Goal: Transaction & Acquisition: Book appointment/travel/reservation

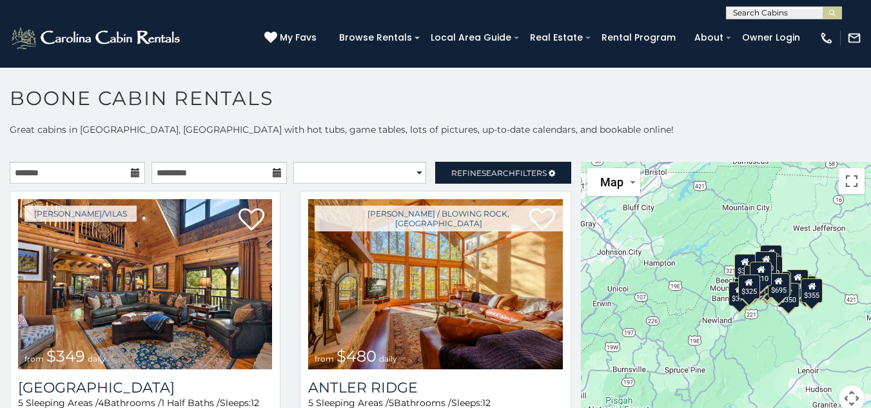
scroll to position [7, 0]
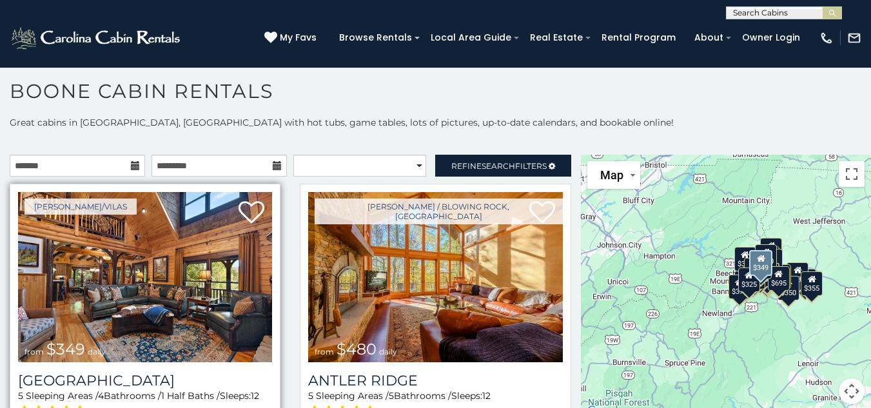
click at [235, 262] on img at bounding box center [145, 277] width 254 height 170
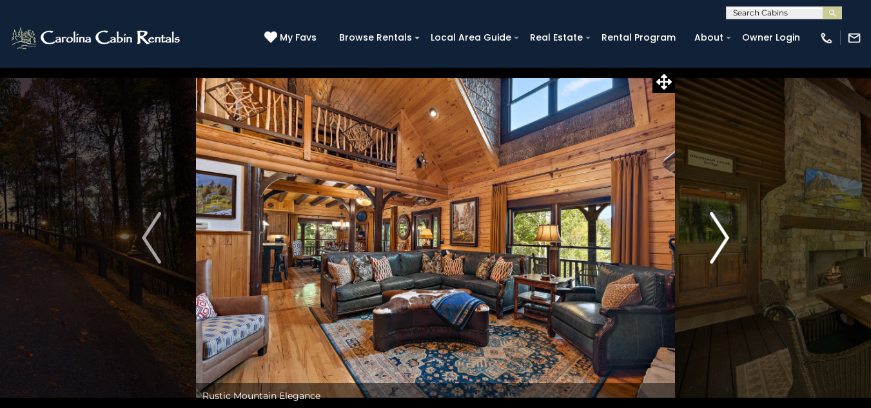
click at [724, 238] on img "Next" at bounding box center [719, 238] width 19 height 52
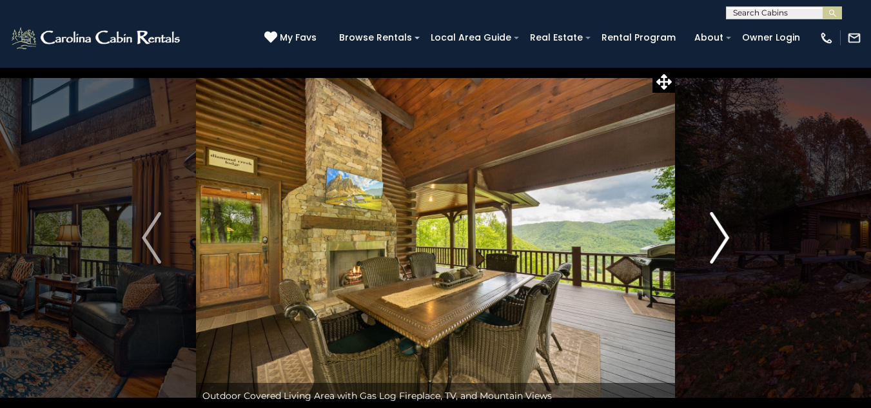
click at [724, 238] on img "Next" at bounding box center [719, 238] width 19 height 52
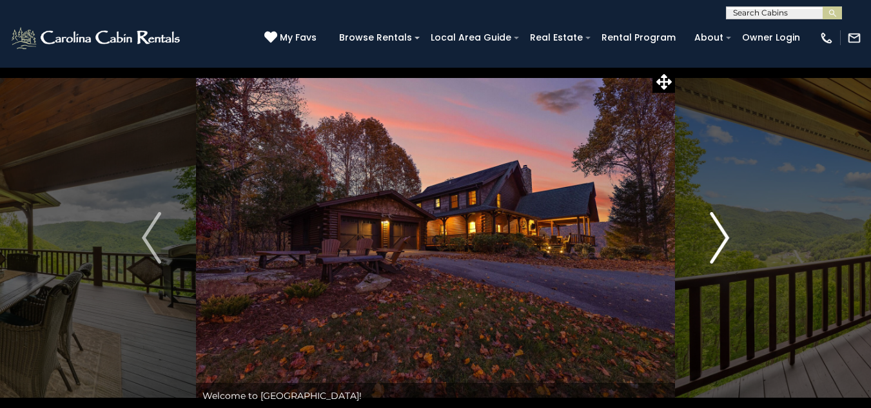
click at [724, 238] on img "Next" at bounding box center [719, 238] width 19 height 52
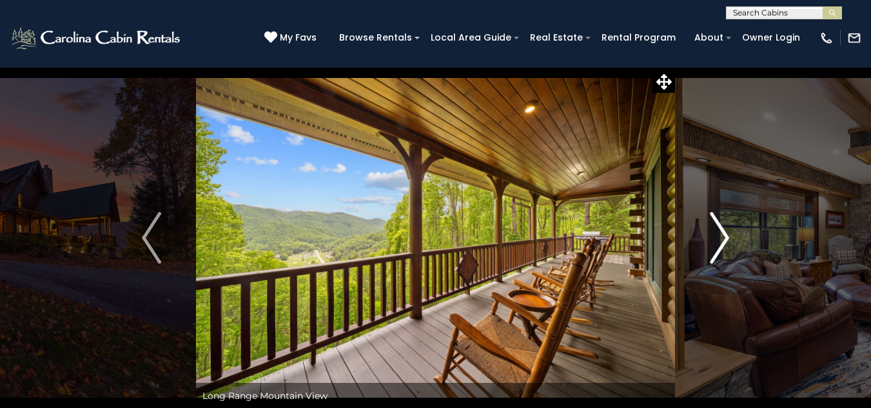
click at [724, 238] on img "Next" at bounding box center [719, 238] width 19 height 52
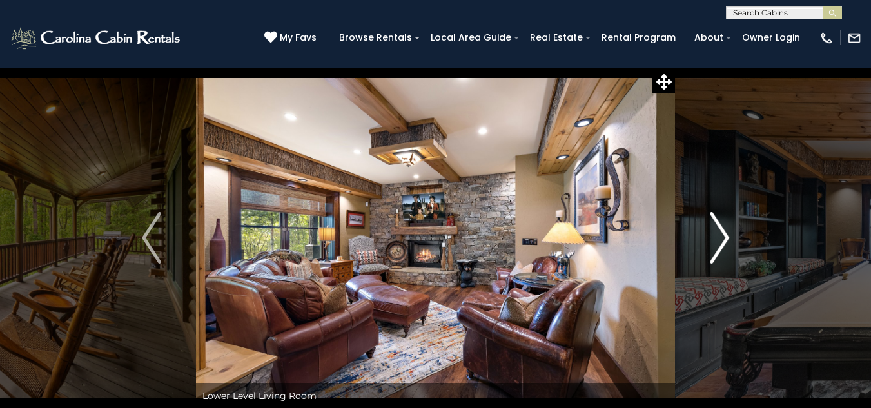
click at [724, 238] on img "Next" at bounding box center [719, 238] width 19 height 52
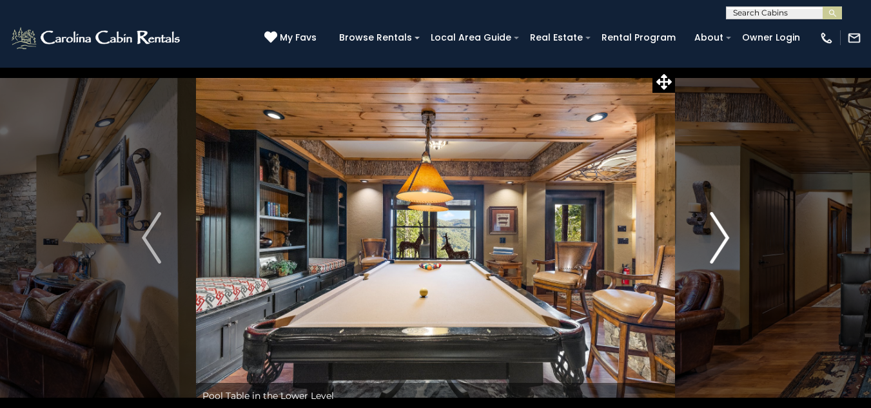
click at [724, 238] on img "Next" at bounding box center [719, 238] width 19 height 52
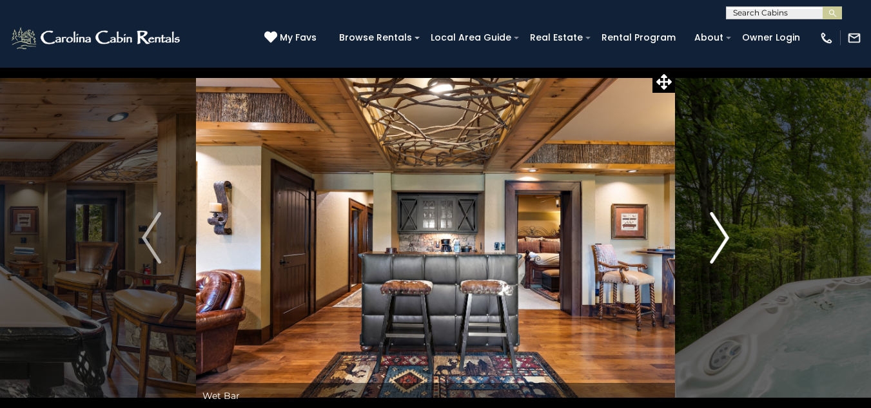
click at [724, 238] on img "Next" at bounding box center [719, 238] width 19 height 52
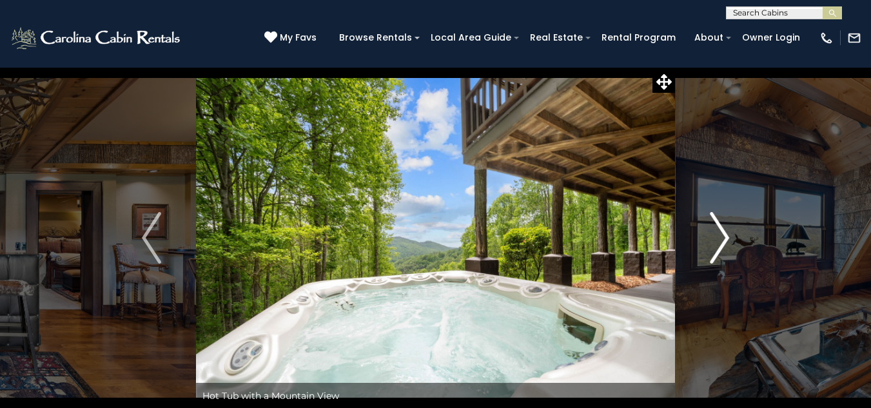
click at [724, 238] on img "Next" at bounding box center [719, 238] width 19 height 52
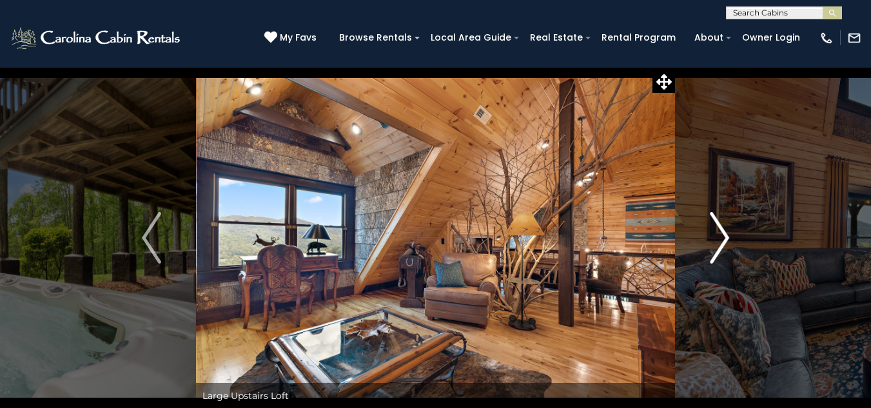
click at [724, 238] on img "Next" at bounding box center [719, 238] width 19 height 52
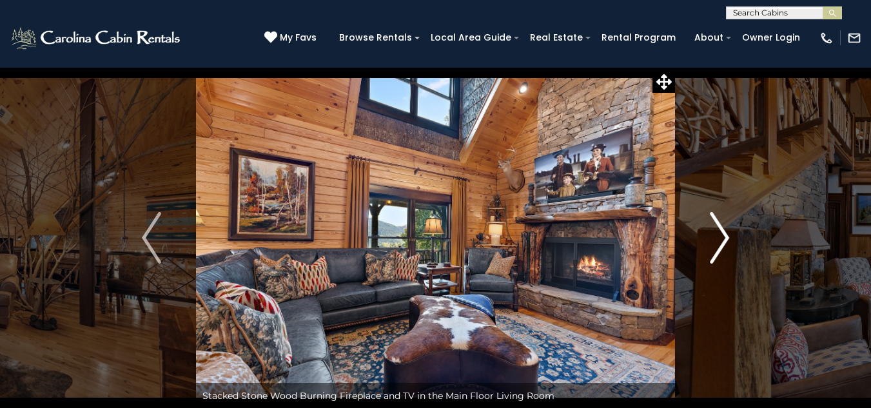
click at [724, 238] on img "Next" at bounding box center [719, 238] width 19 height 52
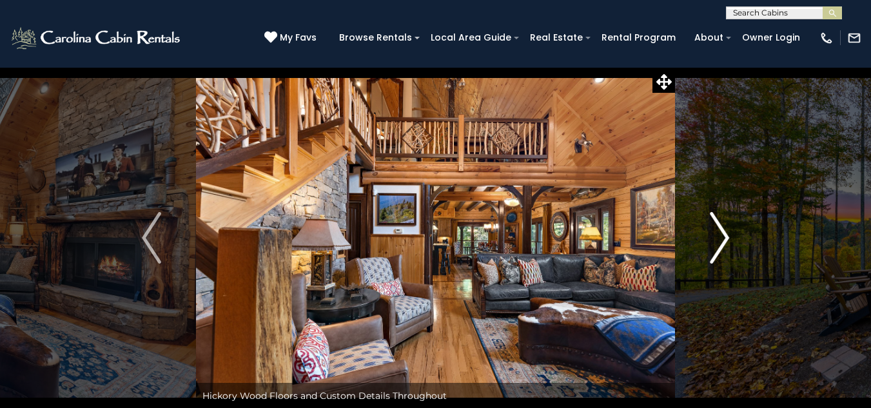
click at [724, 238] on img "Next" at bounding box center [719, 238] width 19 height 52
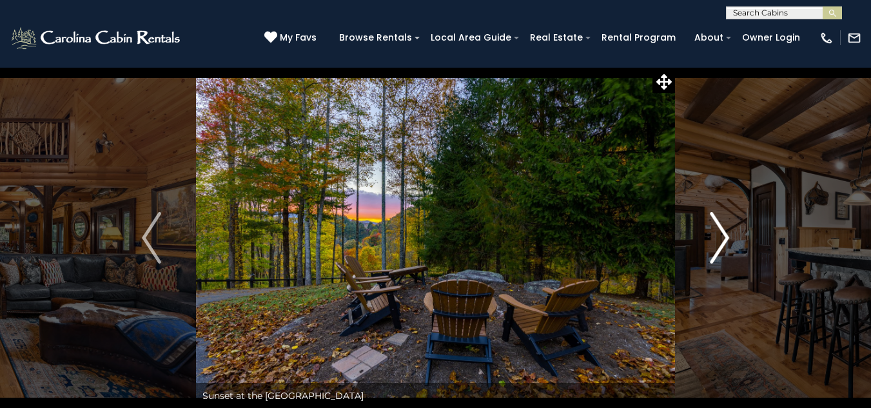
click at [724, 238] on img "Next" at bounding box center [719, 238] width 19 height 52
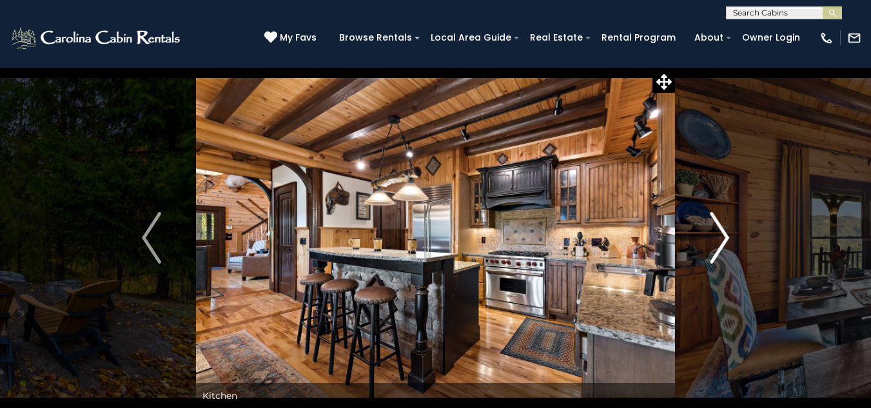
click at [724, 238] on img "Next" at bounding box center [719, 238] width 19 height 52
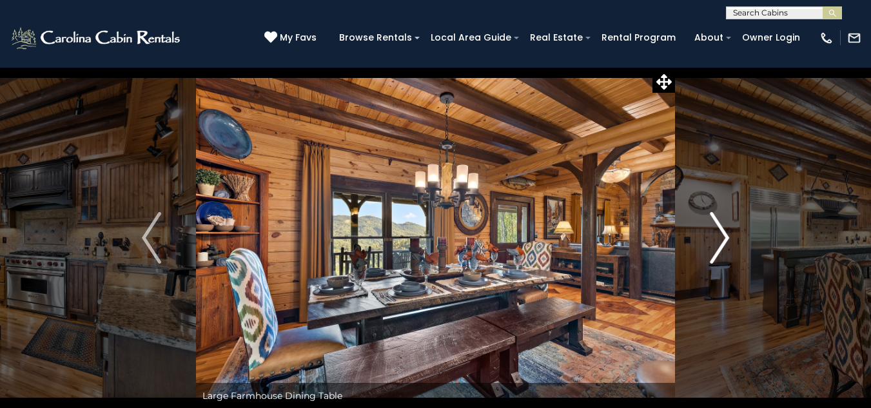
click at [724, 238] on img "Next" at bounding box center [719, 238] width 19 height 52
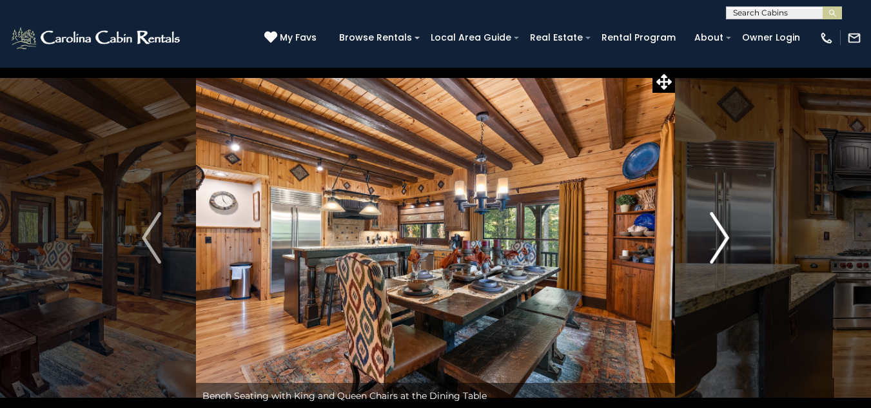
click at [724, 238] on img "Next" at bounding box center [719, 238] width 19 height 52
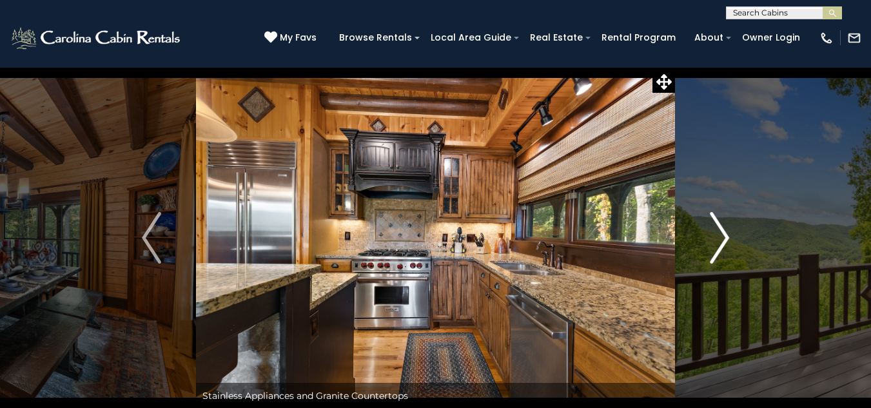
click at [724, 238] on img "Next" at bounding box center [719, 238] width 19 height 52
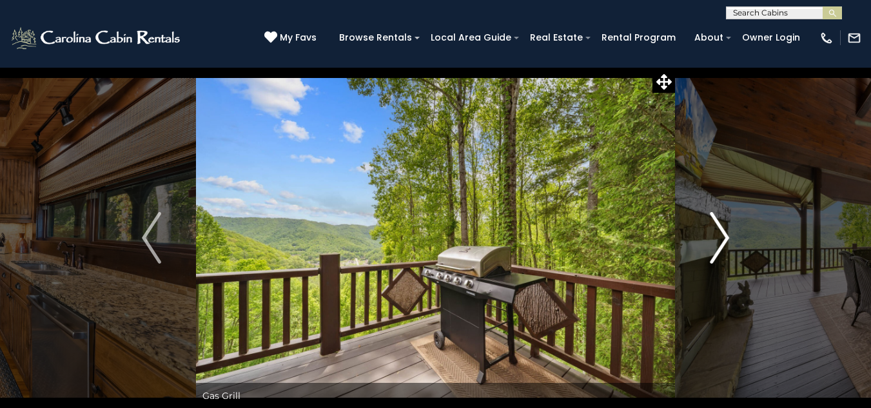
click at [724, 238] on img "Next" at bounding box center [719, 238] width 19 height 52
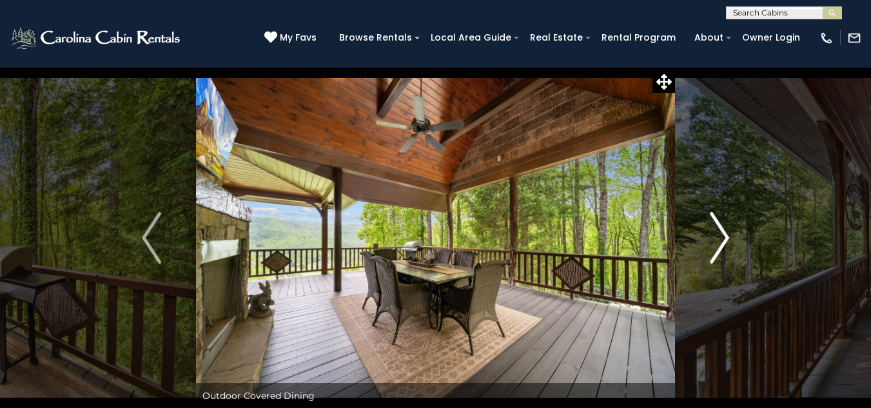
click at [724, 238] on img "Next" at bounding box center [719, 238] width 19 height 52
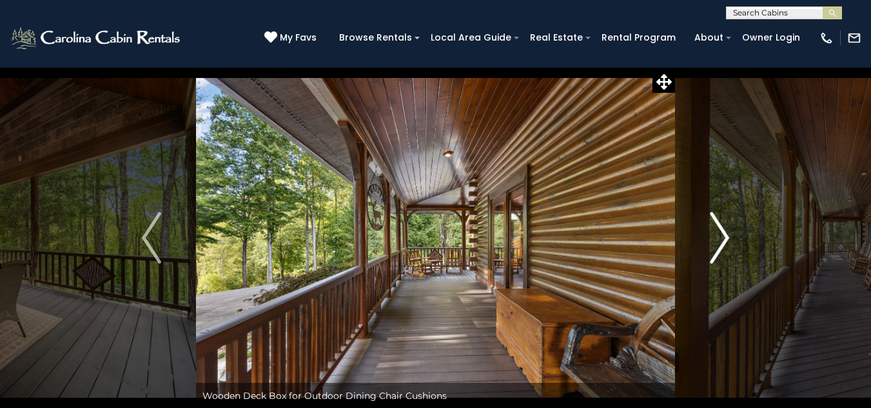
click at [724, 238] on img "Next" at bounding box center [719, 238] width 19 height 52
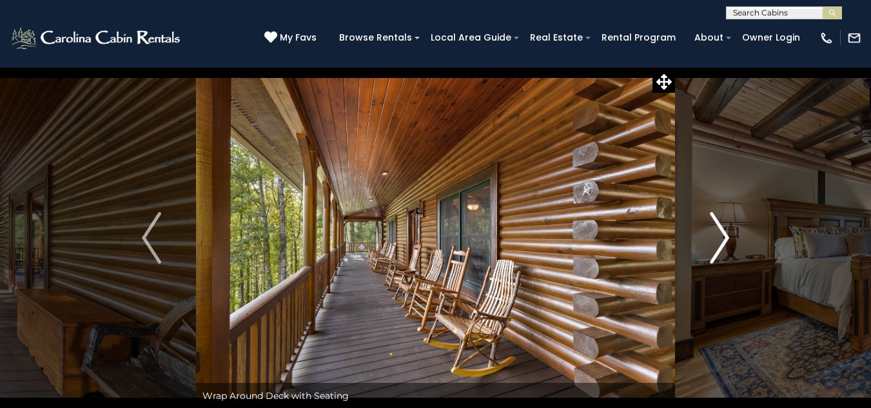
click at [724, 238] on img "Next" at bounding box center [719, 238] width 19 height 52
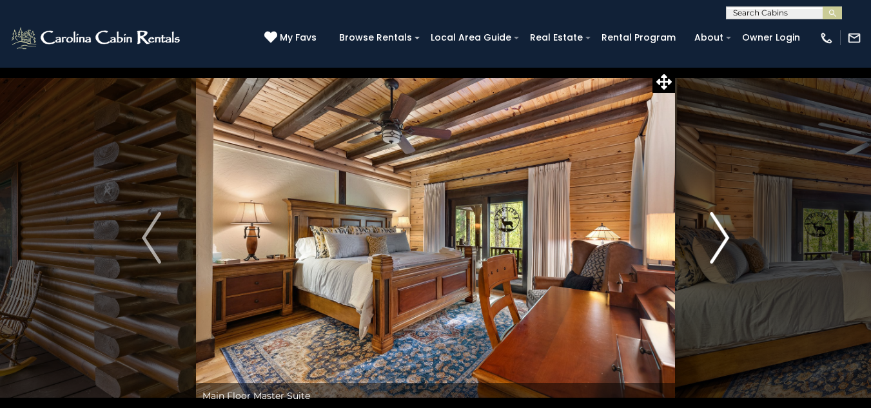
click at [724, 238] on img "Next" at bounding box center [719, 238] width 19 height 52
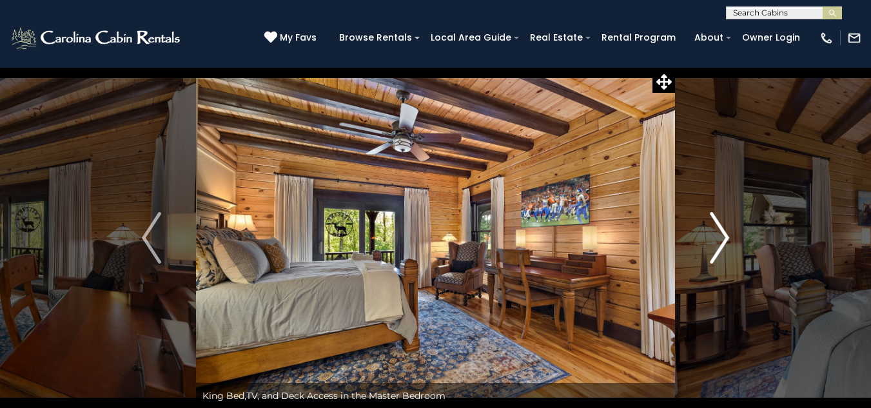
click at [724, 238] on img "Next" at bounding box center [719, 238] width 19 height 52
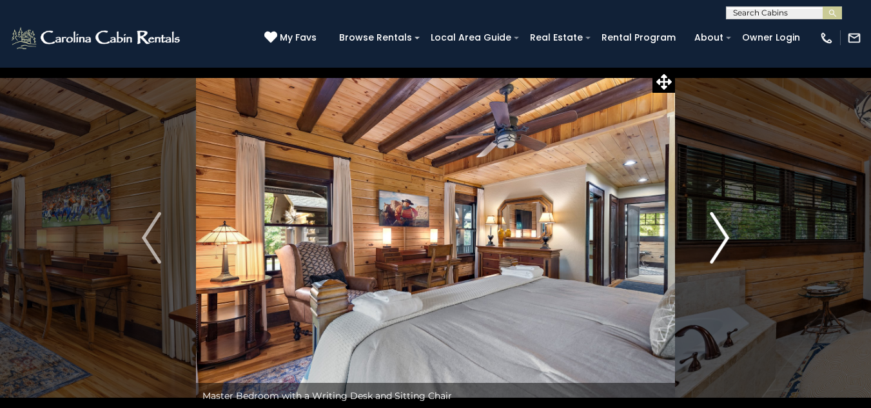
click at [724, 238] on img "Next" at bounding box center [719, 238] width 19 height 52
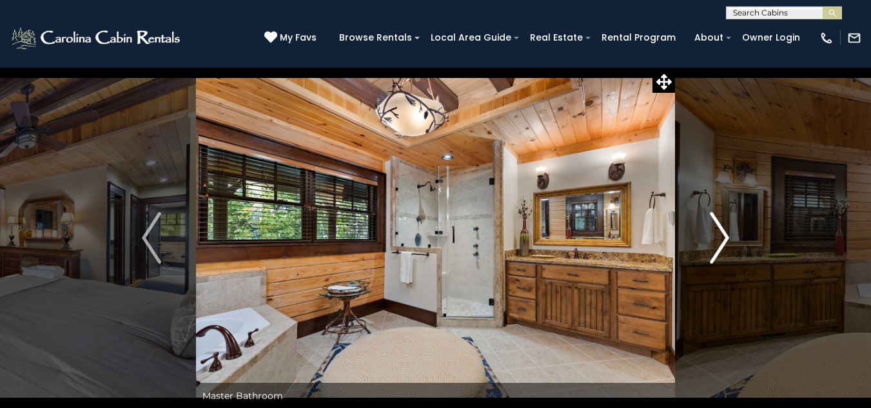
click at [724, 238] on img "Next" at bounding box center [719, 238] width 19 height 52
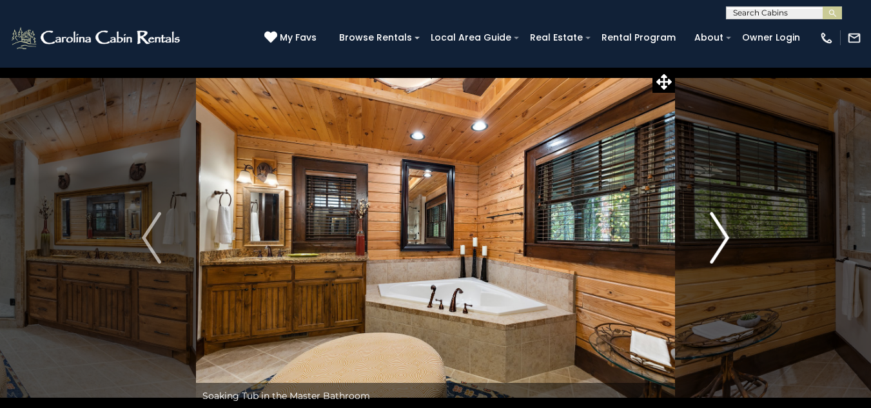
click at [724, 238] on img "Next" at bounding box center [719, 238] width 19 height 52
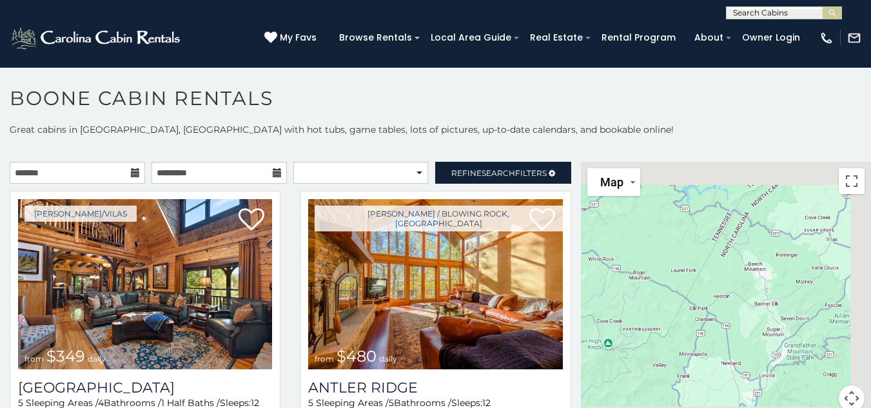
scroll to position [7, 0]
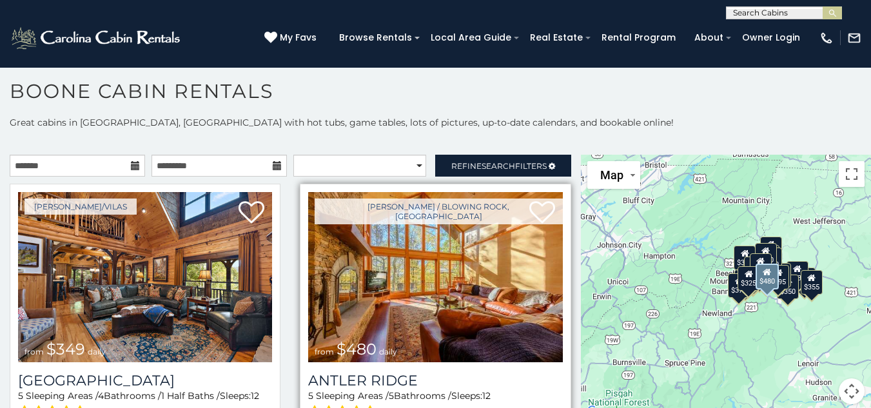
click at [432, 252] on img at bounding box center [435, 277] width 254 height 170
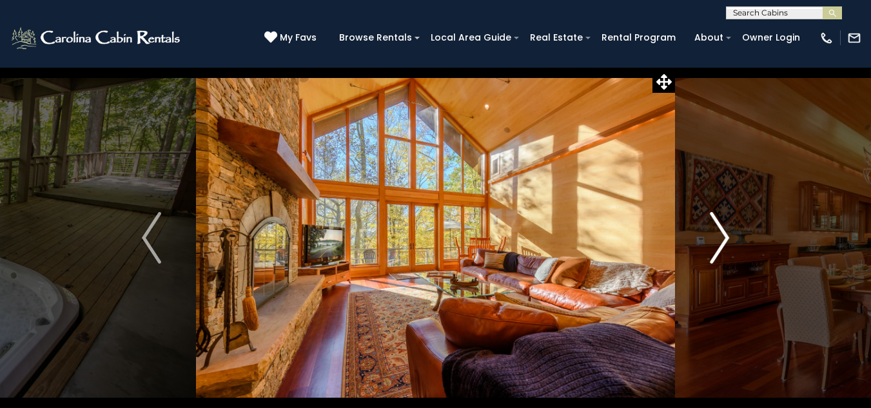
click at [725, 246] on img "Next" at bounding box center [719, 238] width 19 height 52
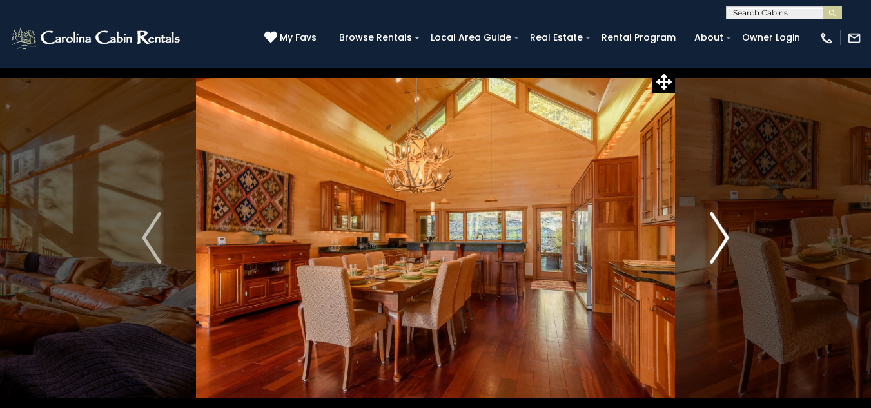
click at [725, 246] on img "Next" at bounding box center [719, 238] width 19 height 52
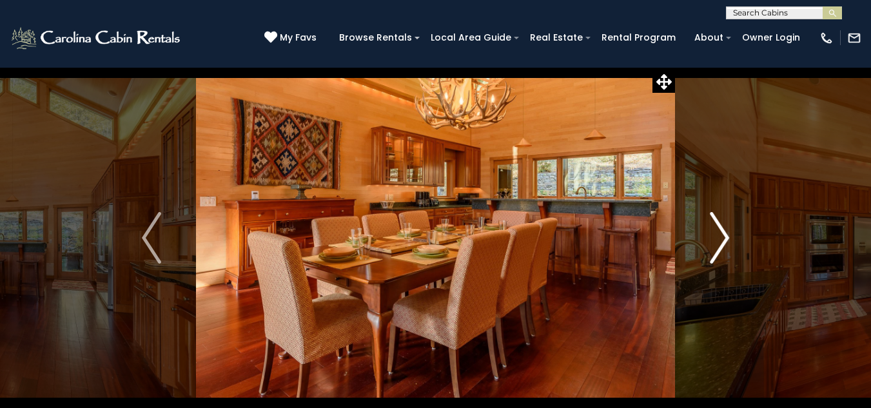
click at [725, 246] on img "Next" at bounding box center [719, 238] width 19 height 52
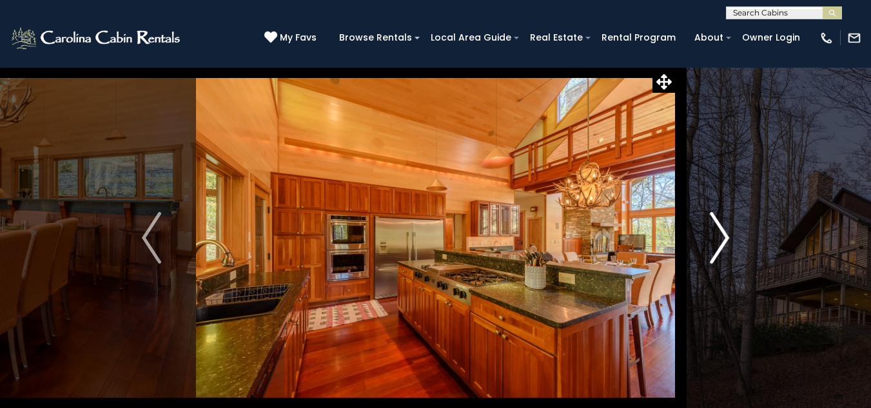
click at [725, 246] on img "Next" at bounding box center [719, 238] width 19 height 52
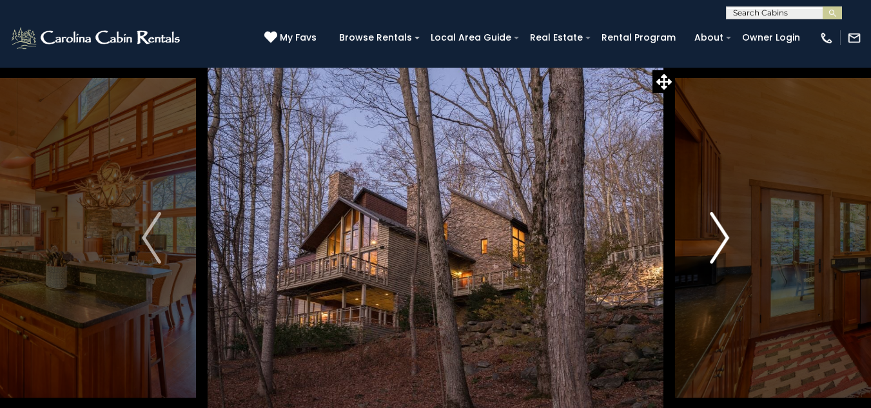
click at [725, 246] on img "Next" at bounding box center [719, 238] width 19 height 52
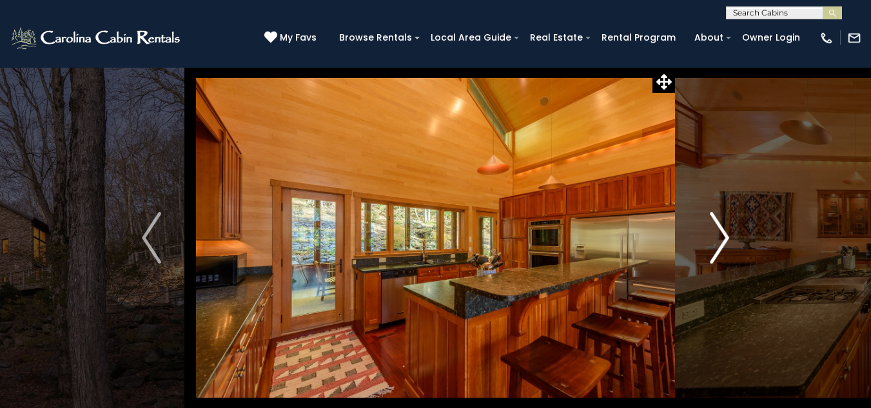
click at [725, 246] on img "Next" at bounding box center [719, 238] width 19 height 52
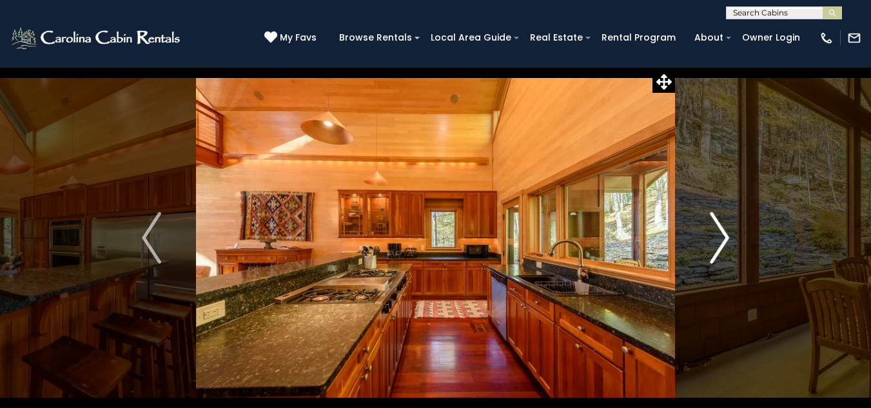
click at [725, 246] on img "Next" at bounding box center [719, 238] width 19 height 52
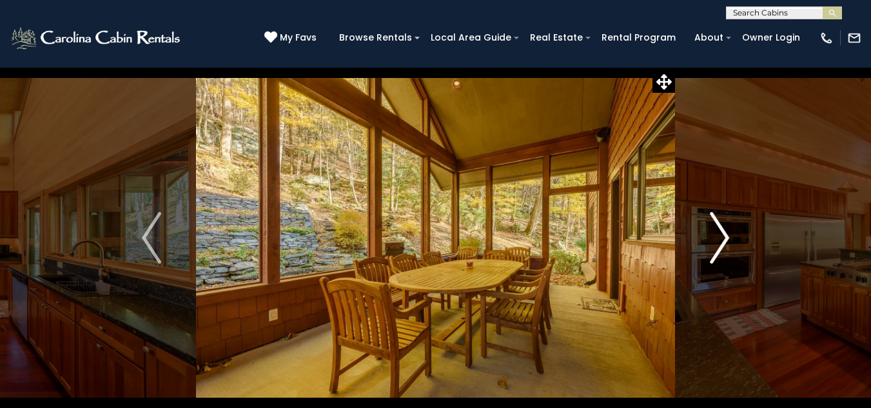
click at [725, 246] on img "Next" at bounding box center [719, 238] width 19 height 52
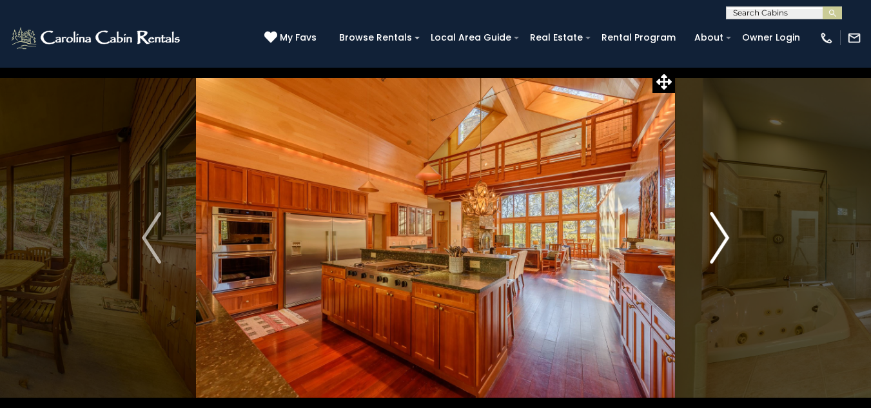
click at [725, 246] on img "Next" at bounding box center [719, 238] width 19 height 52
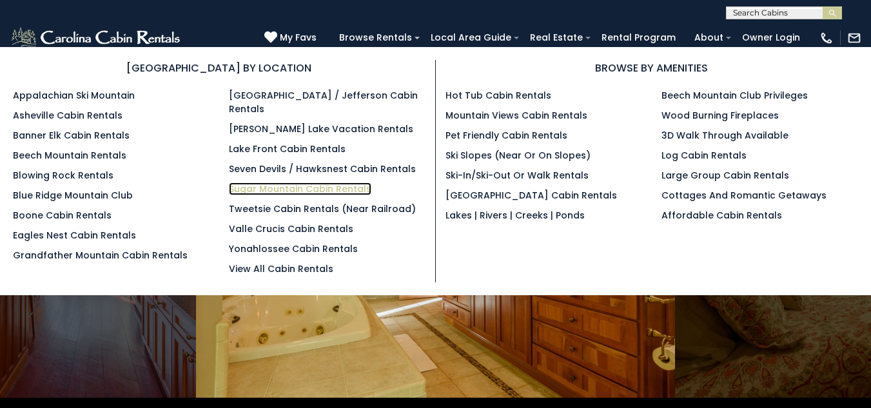
click at [305, 182] on link "Sugar Mountain Cabin Rentals" at bounding box center [300, 188] width 142 height 13
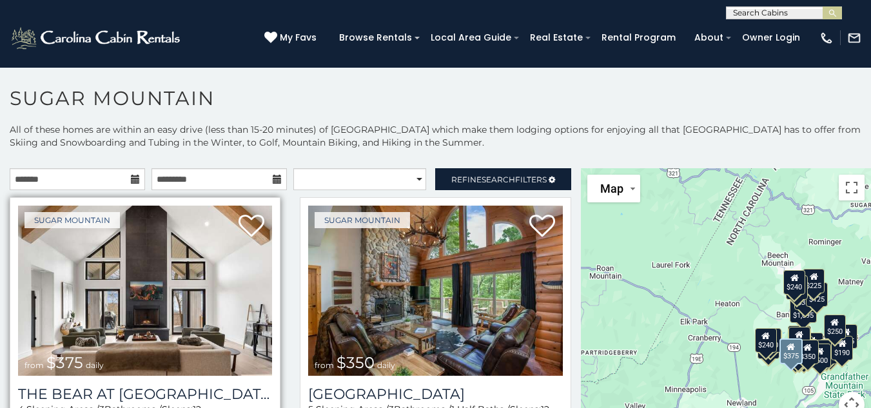
click at [196, 272] on img at bounding box center [145, 291] width 254 height 170
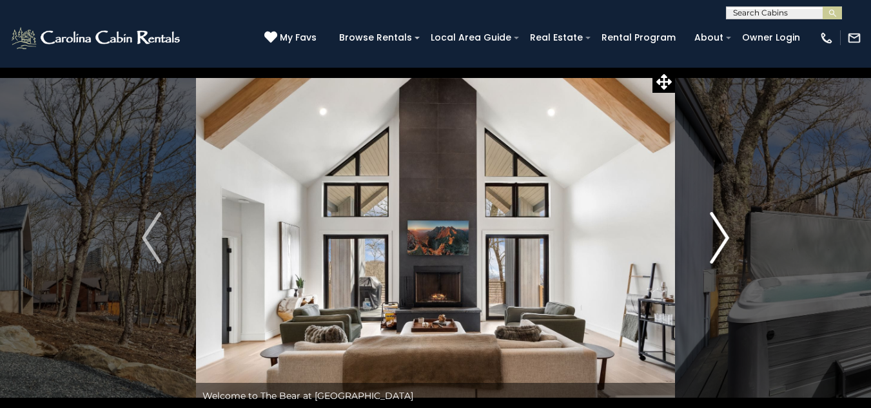
click at [724, 240] on img "Next" at bounding box center [719, 238] width 19 height 52
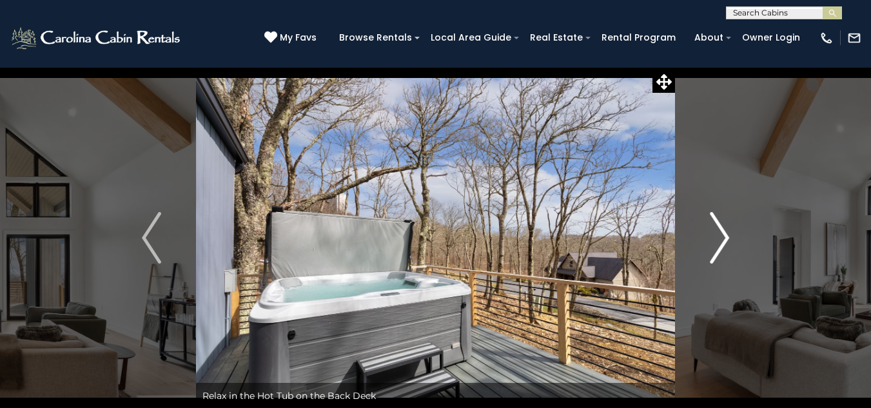
click at [724, 240] on img "Next" at bounding box center [719, 238] width 19 height 52
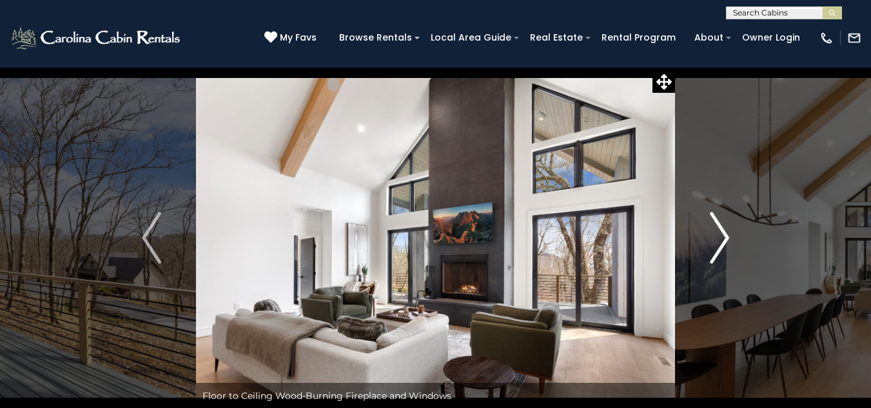
click at [724, 240] on img "Next" at bounding box center [719, 238] width 19 height 52
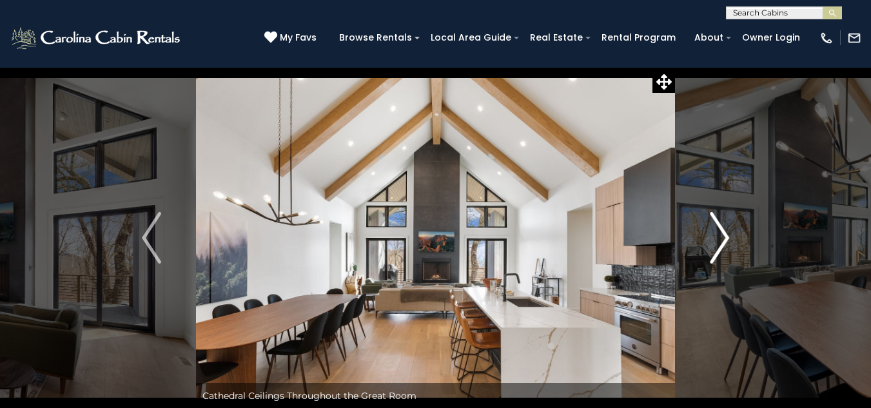
click at [724, 240] on img "Next" at bounding box center [719, 238] width 19 height 52
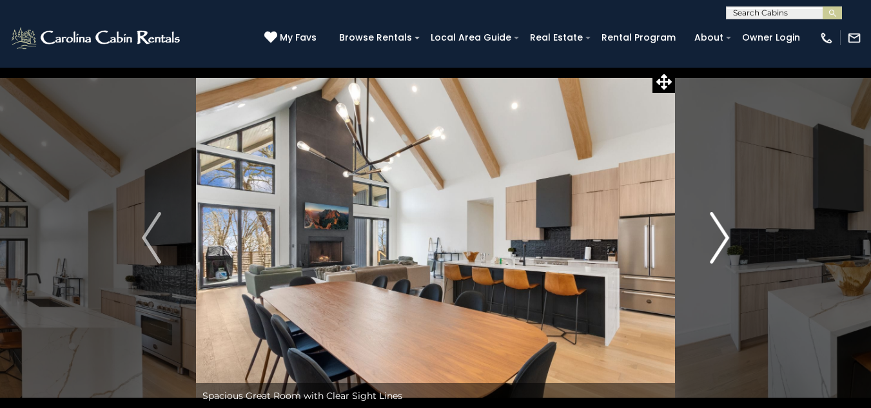
click at [724, 240] on img "Next" at bounding box center [719, 238] width 19 height 52
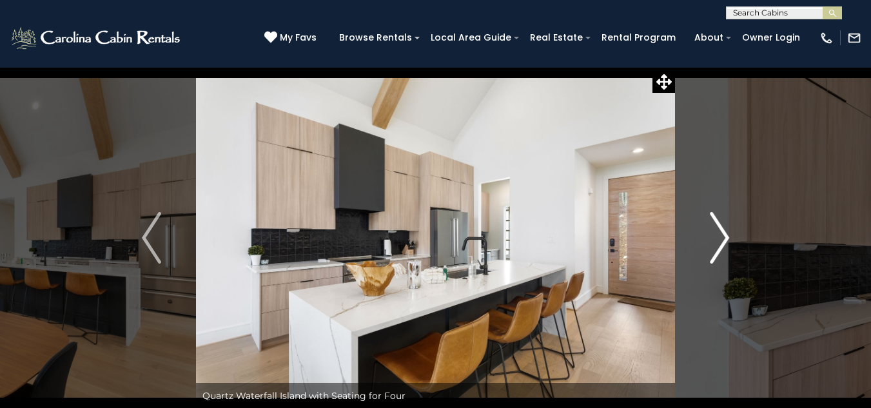
click at [724, 240] on img "Next" at bounding box center [719, 238] width 19 height 52
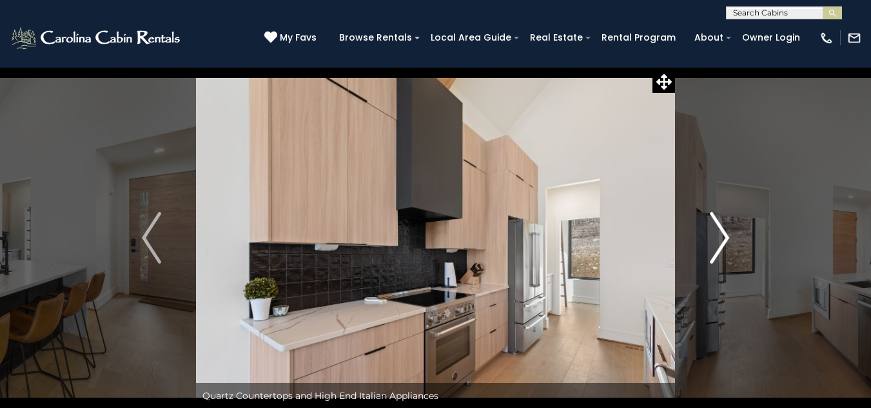
click at [724, 240] on img "Next" at bounding box center [719, 238] width 19 height 52
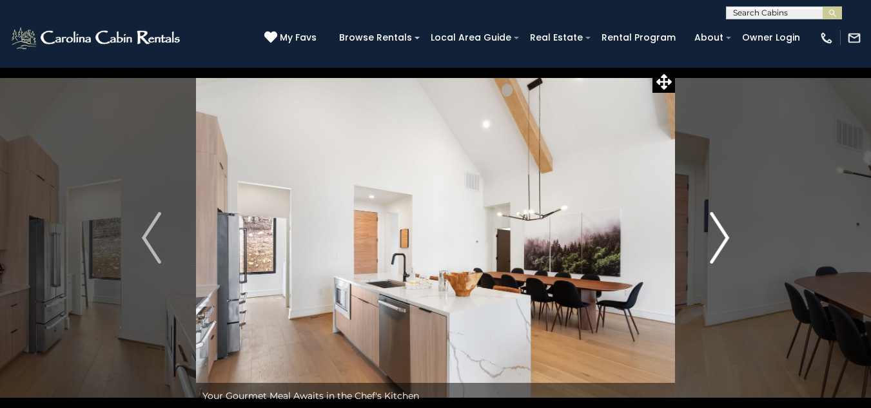
click at [724, 240] on img "Next" at bounding box center [719, 238] width 19 height 52
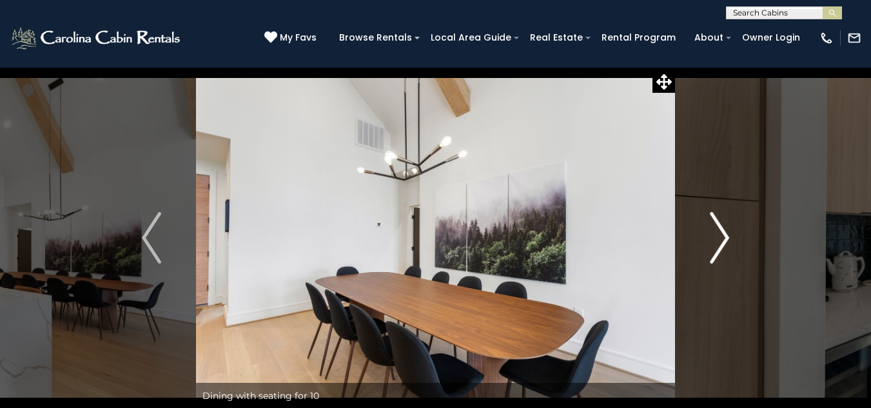
click at [724, 240] on img "Next" at bounding box center [719, 238] width 19 height 52
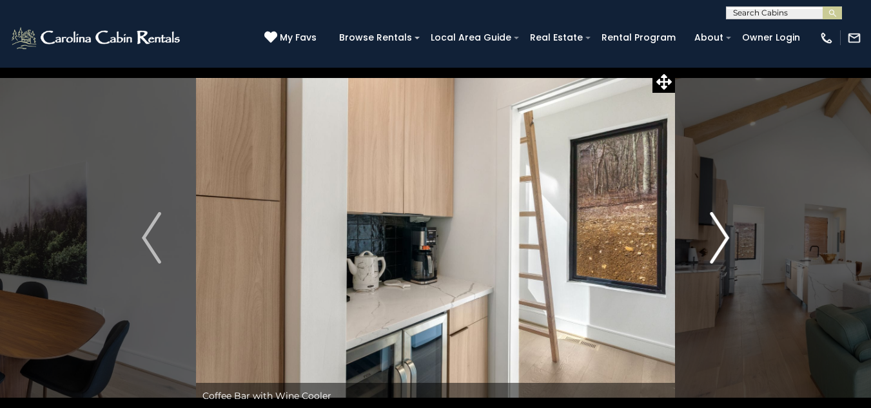
click at [724, 240] on img "Next" at bounding box center [719, 238] width 19 height 52
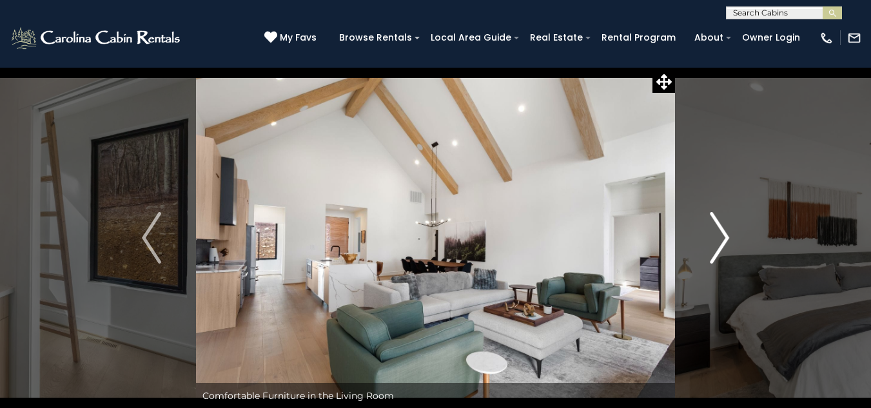
click at [724, 240] on img "Next" at bounding box center [719, 238] width 19 height 52
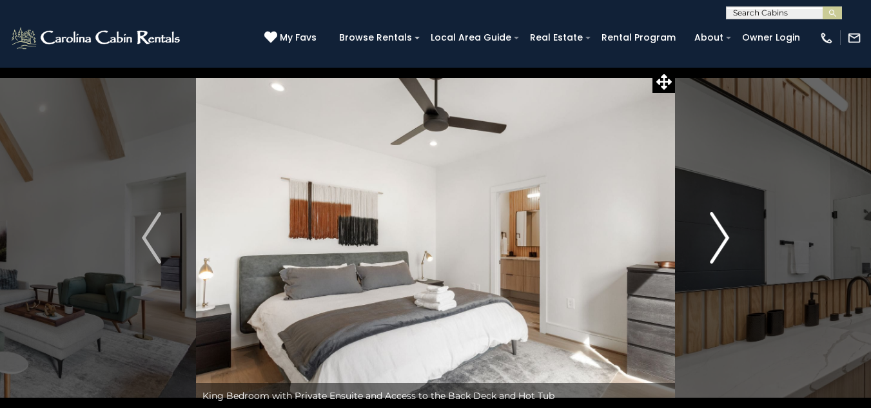
click at [724, 240] on img "Next" at bounding box center [719, 238] width 19 height 52
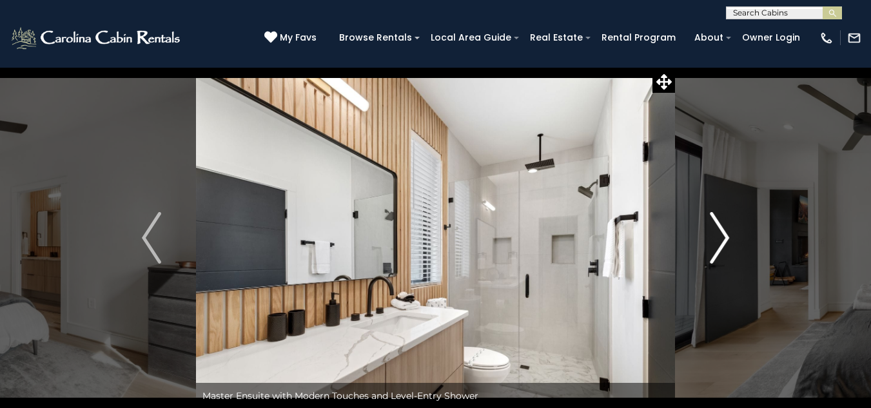
click at [724, 240] on img "Next" at bounding box center [719, 238] width 19 height 52
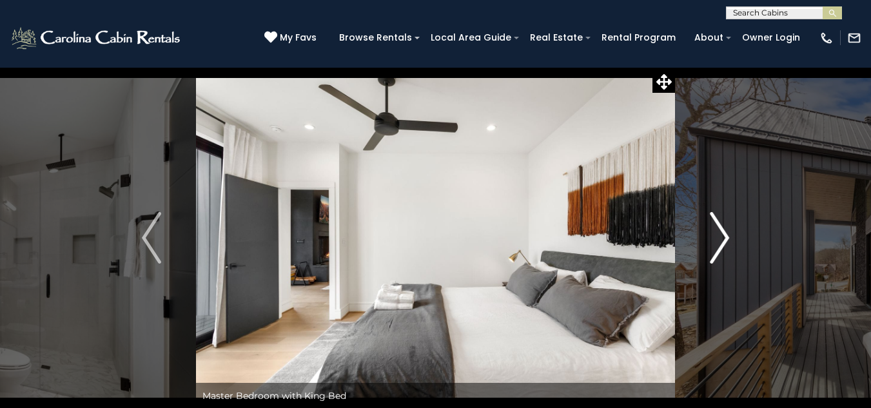
click at [724, 240] on img "Next" at bounding box center [719, 238] width 19 height 52
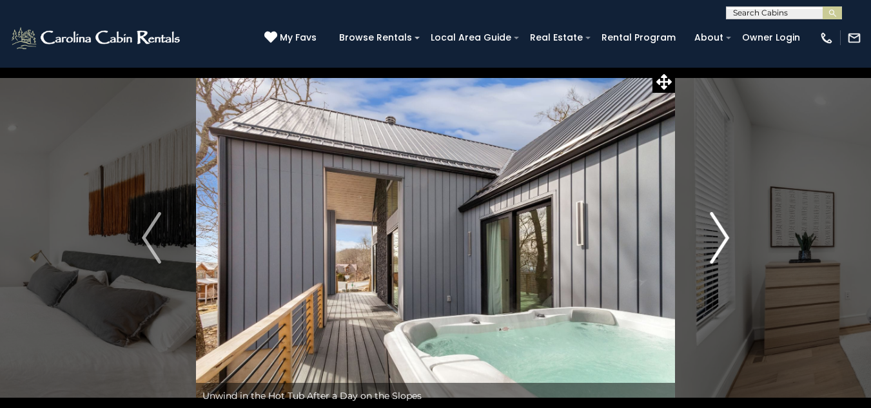
click at [724, 240] on img "Next" at bounding box center [719, 238] width 19 height 52
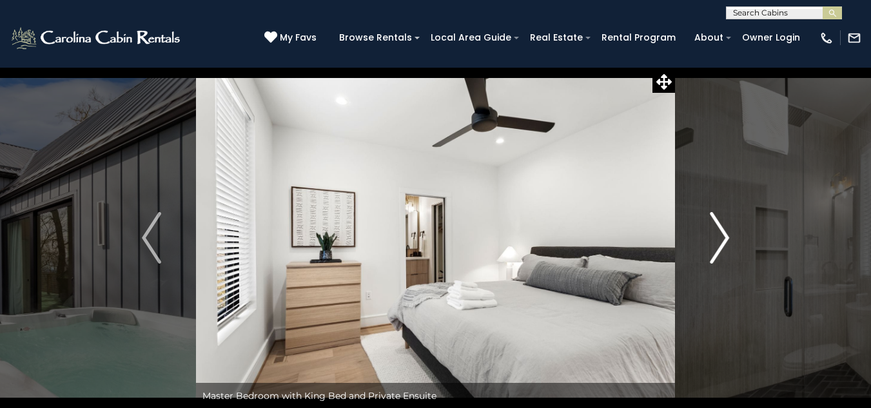
click at [724, 240] on img "Next" at bounding box center [719, 238] width 19 height 52
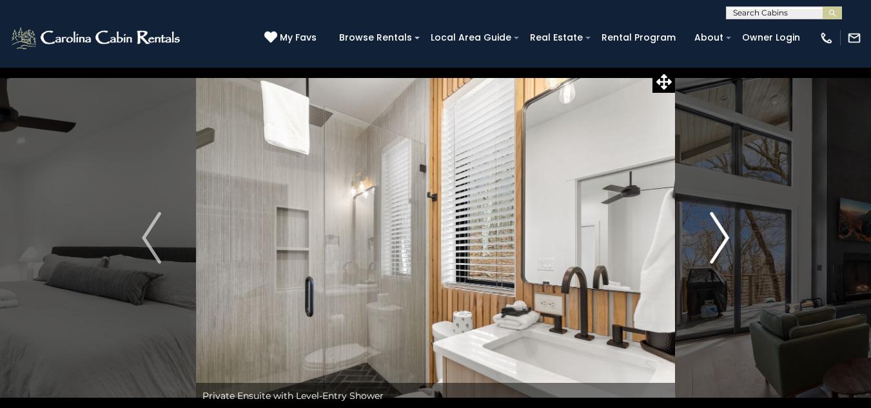
click at [724, 240] on img "Next" at bounding box center [719, 238] width 19 height 52
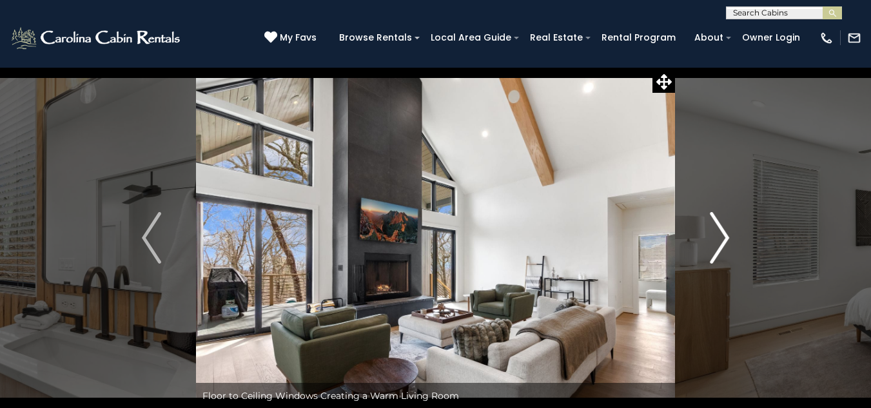
click at [724, 240] on img "Next" at bounding box center [719, 238] width 19 height 52
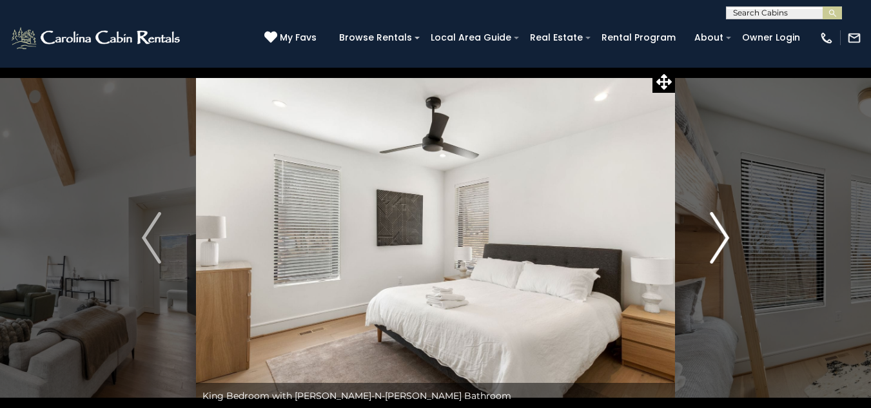
click at [724, 240] on img "Next" at bounding box center [719, 238] width 19 height 52
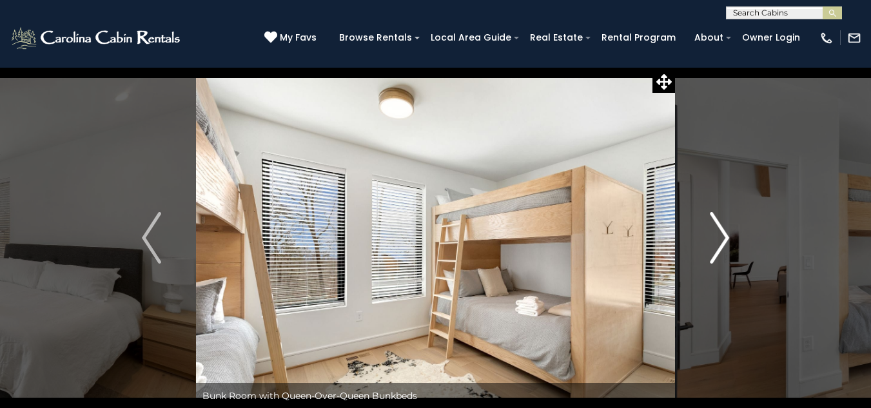
click at [724, 240] on img "Next" at bounding box center [719, 238] width 19 height 52
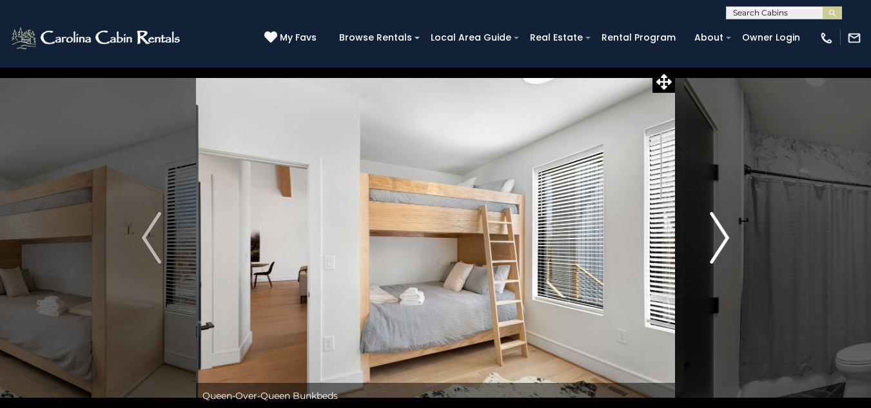
click at [724, 240] on img "Next" at bounding box center [719, 238] width 19 height 52
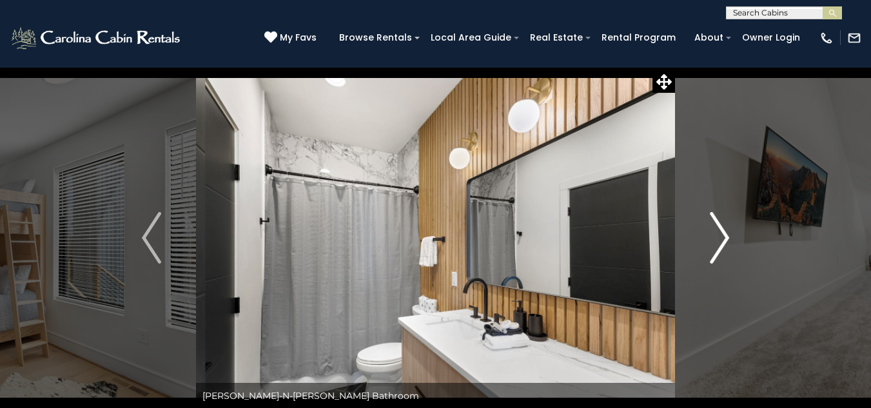
click at [724, 240] on img "Next" at bounding box center [719, 238] width 19 height 52
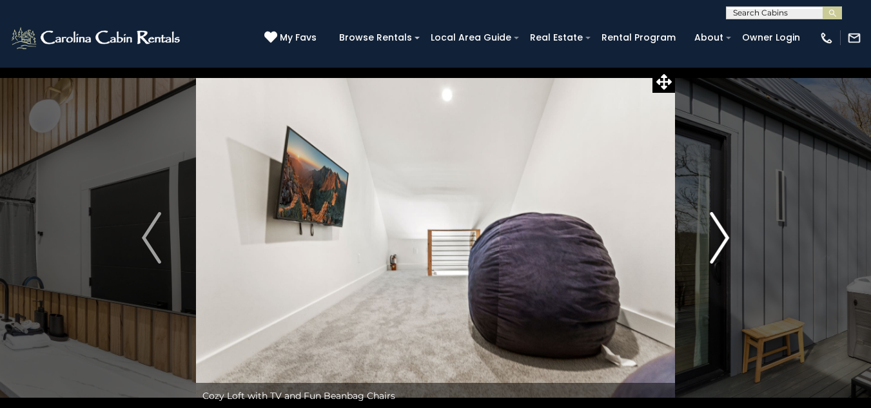
click at [724, 240] on img "Next" at bounding box center [719, 238] width 19 height 52
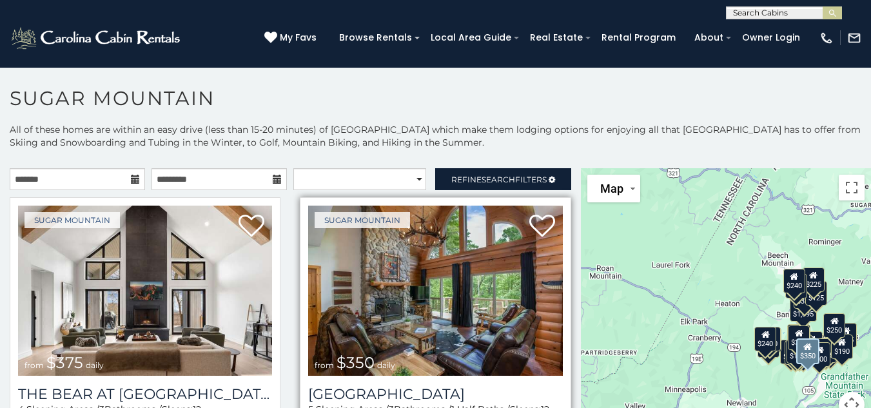
click at [458, 295] on img at bounding box center [435, 291] width 254 height 170
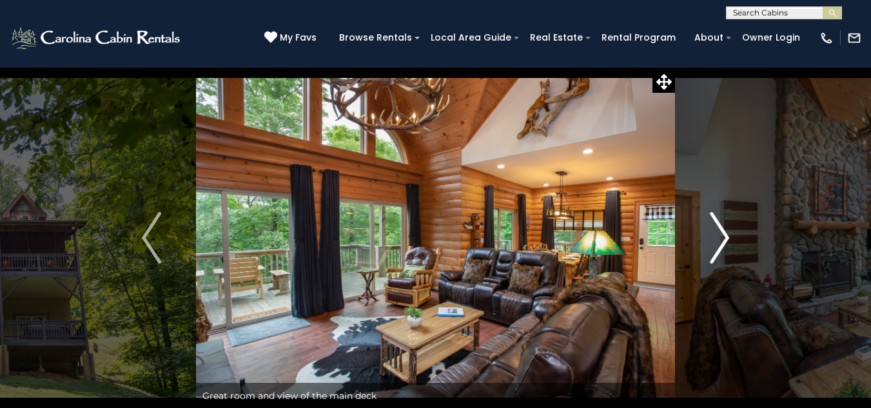
click at [722, 238] on img "Next" at bounding box center [719, 238] width 19 height 52
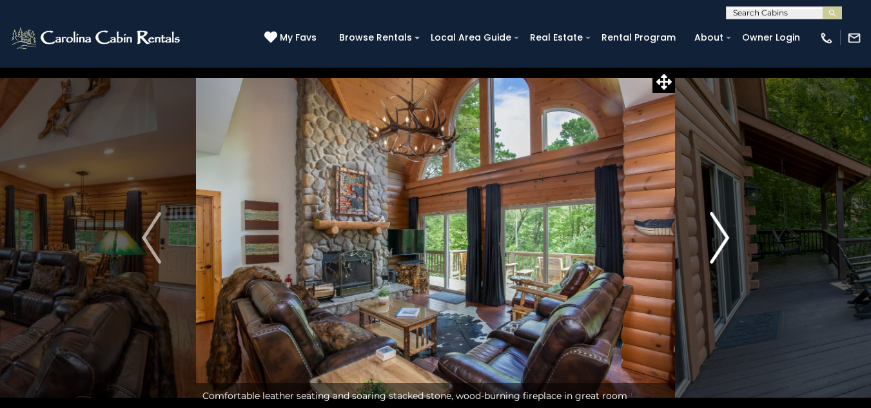
click at [722, 238] on img "Next" at bounding box center [719, 238] width 19 height 52
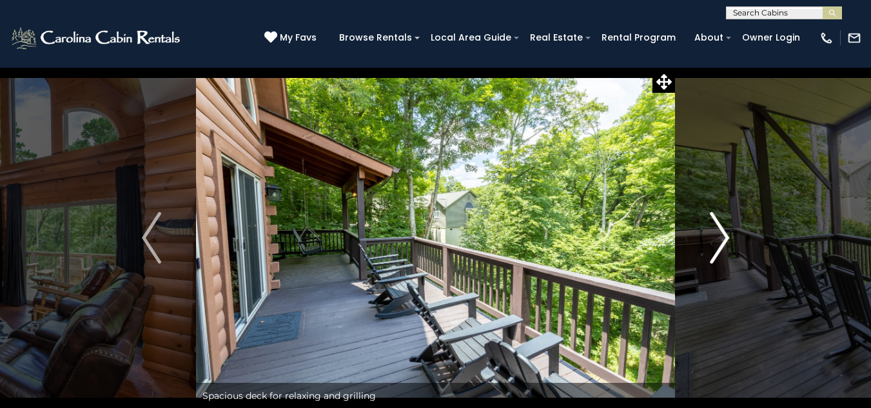
click at [722, 238] on img "Next" at bounding box center [719, 238] width 19 height 52
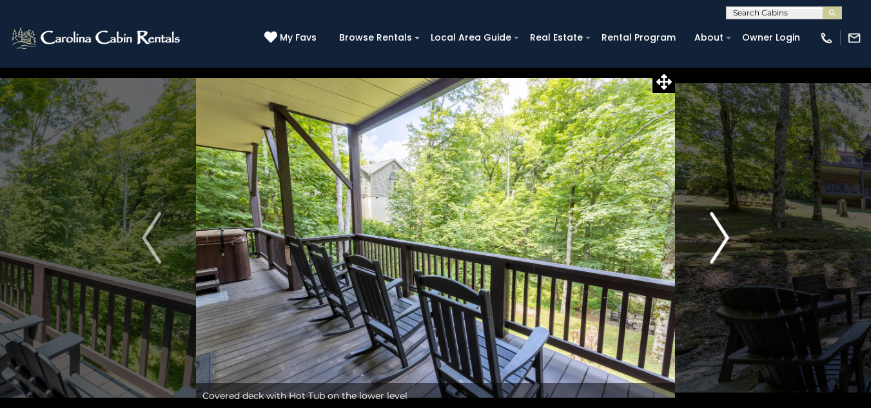
click at [722, 238] on img "Next" at bounding box center [719, 238] width 19 height 52
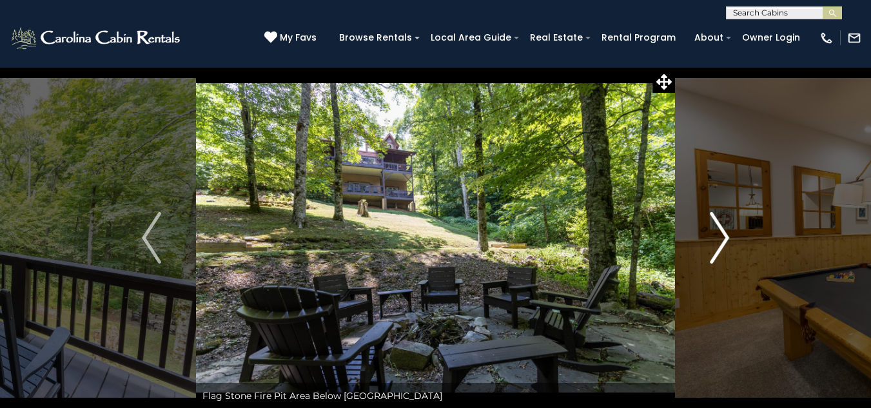
click at [722, 238] on img "Next" at bounding box center [719, 238] width 19 height 52
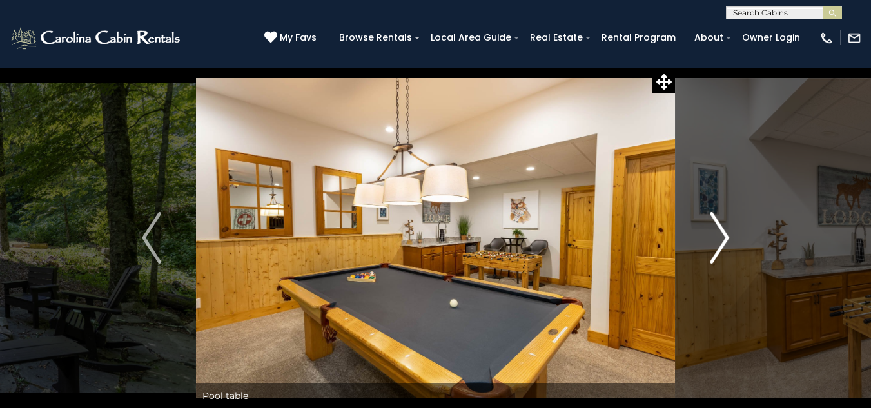
click at [722, 238] on img "Next" at bounding box center [719, 238] width 19 height 52
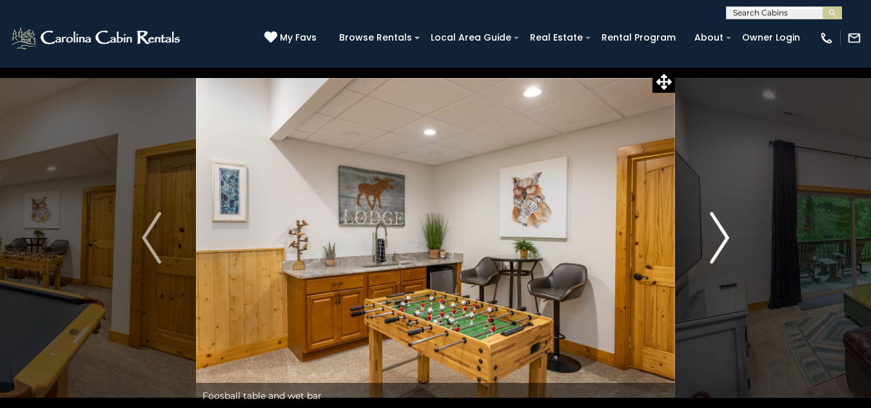
click at [722, 238] on img "Next" at bounding box center [719, 238] width 19 height 52
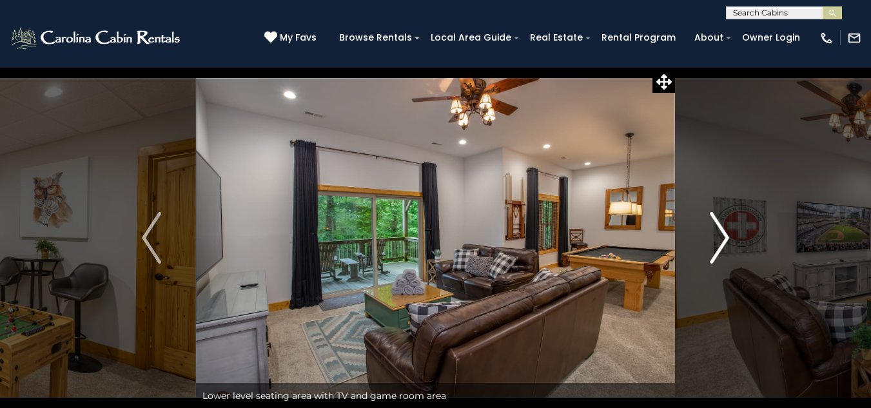
click at [722, 238] on img "Next" at bounding box center [719, 238] width 19 height 52
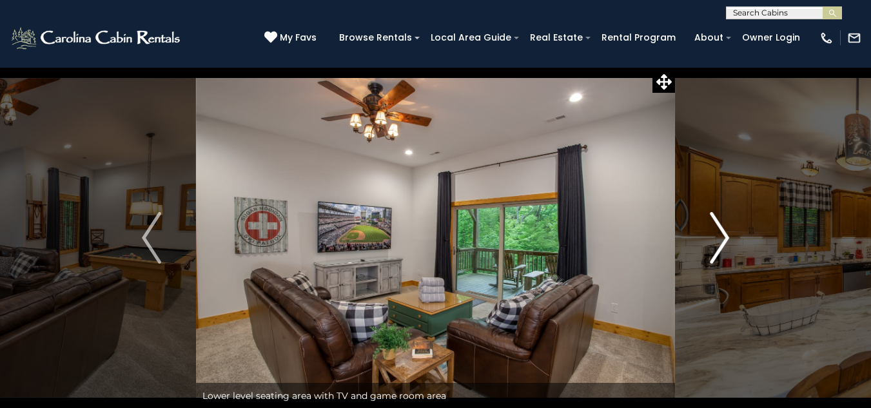
click at [722, 238] on img "Next" at bounding box center [719, 238] width 19 height 52
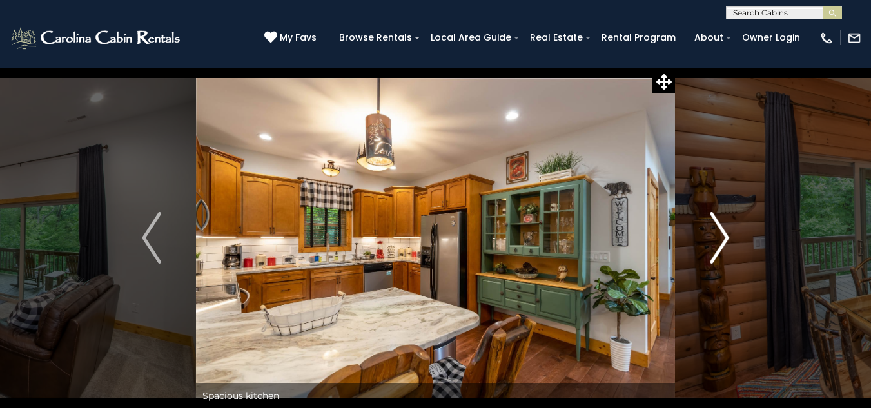
click at [722, 238] on img "Next" at bounding box center [719, 238] width 19 height 52
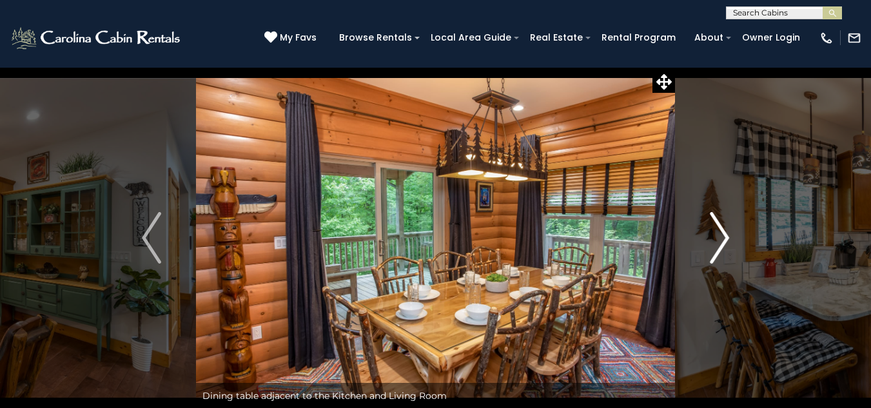
click at [722, 238] on img "Next" at bounding box center [719, 238] width 19 height 52
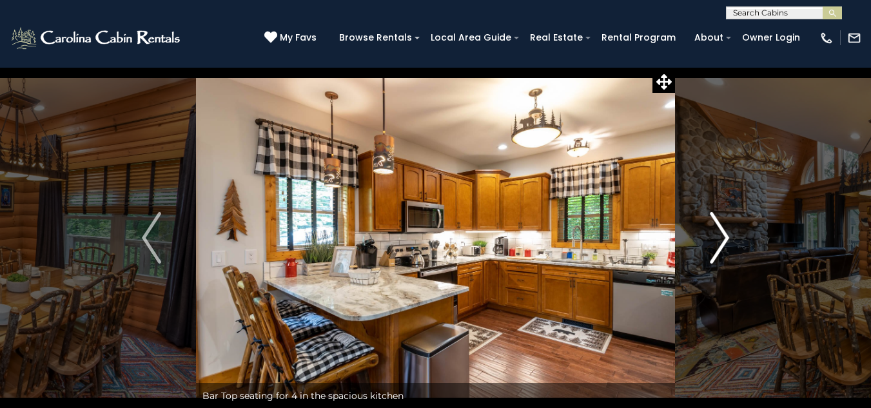
click at [722, 238] on img "Next" at bounding box center [719, 238] width 19 height 52
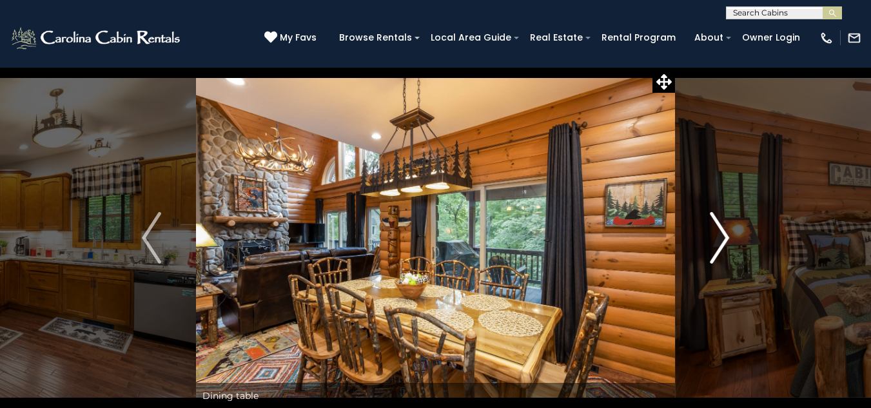
click at [722, 238] on img "Next" at bounding box center [719, 238] width 19 height 52
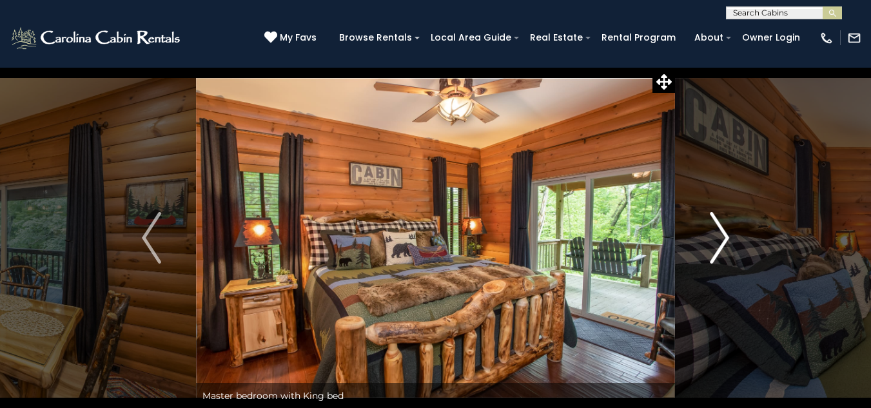
click at [722, 238] on img "Next" at bounding box center [719, 238] width 19 height 52
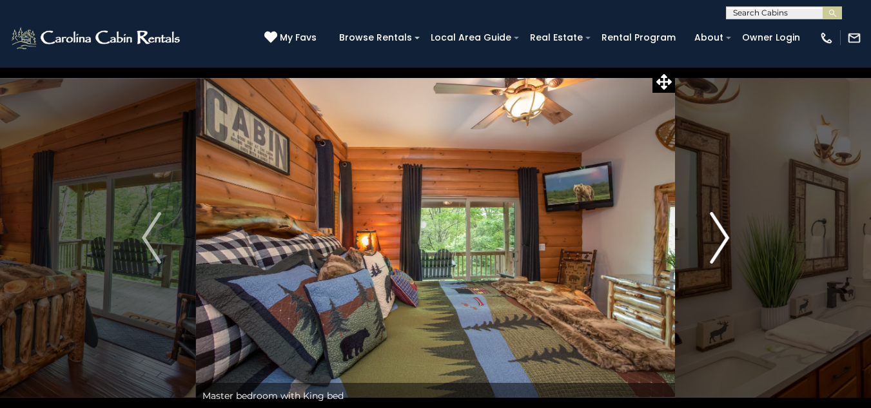
click at [722, 238] on img "Next" at bounding box center [719, 238] width 19 height 52
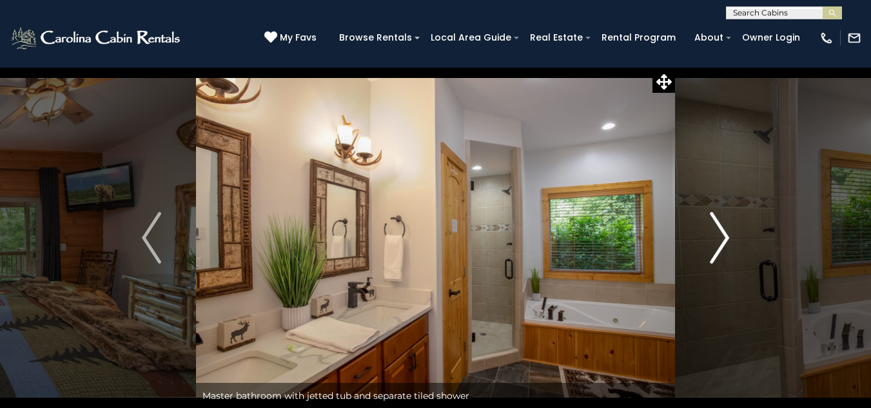
click at [722, 238] on img "Next" at bounding box center [719, 238] width 19 height 52
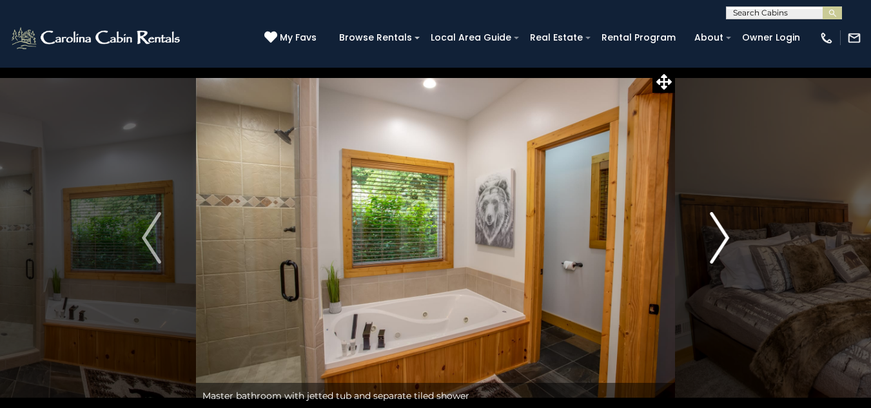
click at [722, 238] on img "Next" at bounding box center [719, 238] width 19 height 52
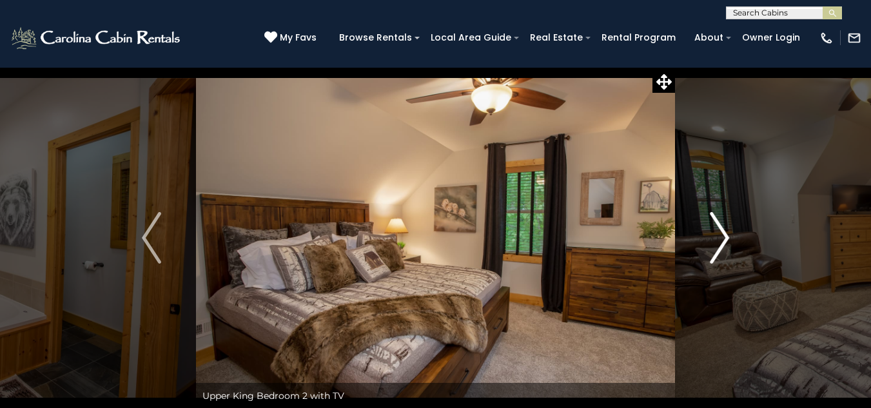
click at [722, 238] on img "Next" at bounding box center [719, 238] width 19 height 52
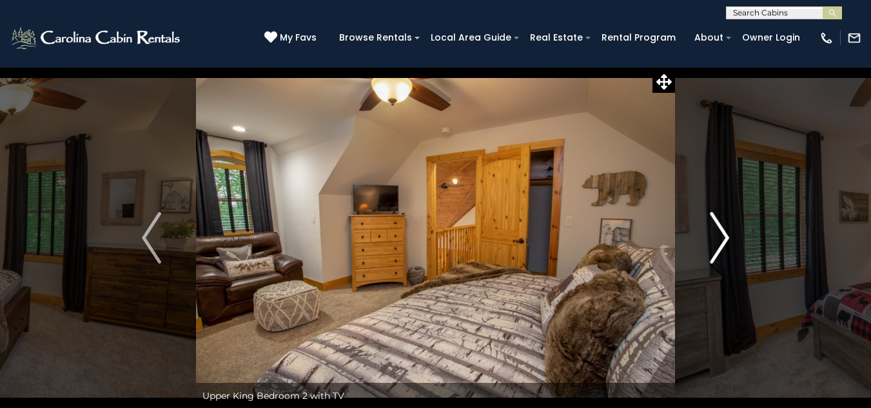
click at [722, 238] on img "Next" at bounding box center [719, 238] width 19 height 52
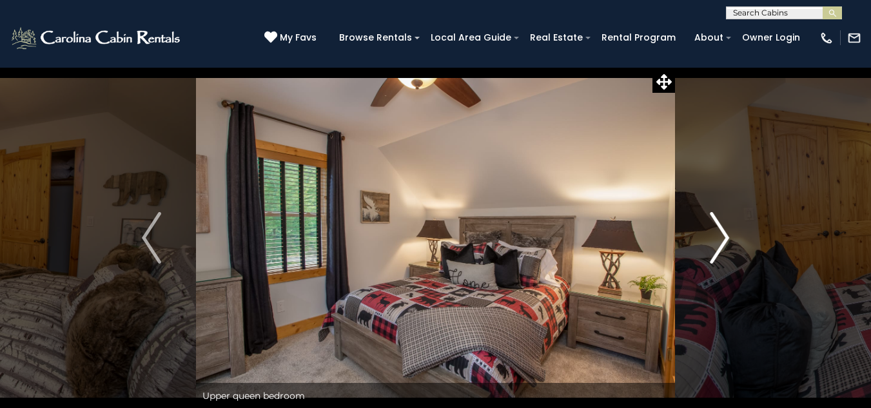
click at [722, 238] on img "Next" at bounding box center [719, 238] width 19 height 52
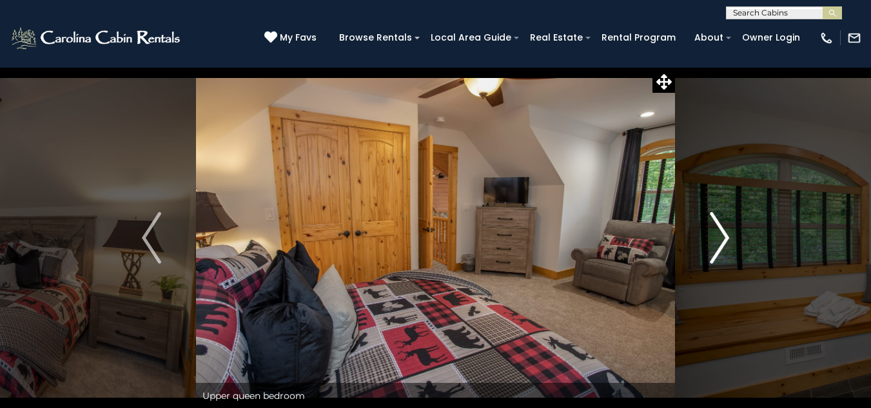
click at [722, 238] on img "Next" at bounding box center [719, 238] width 19 height 52
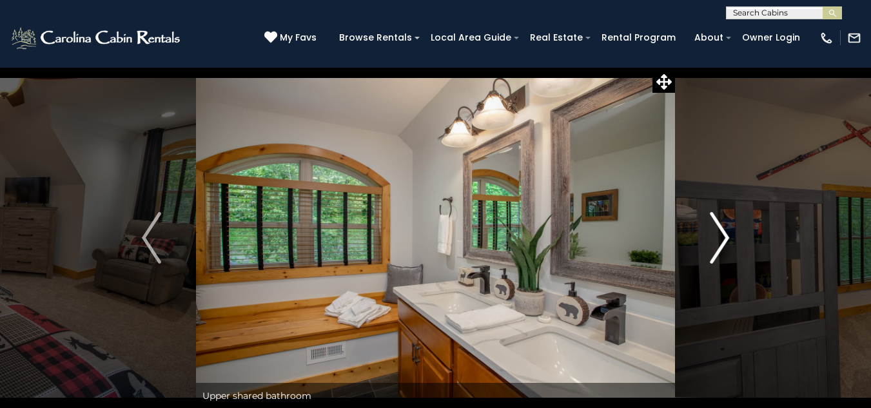
click at [722, 238] on img "Next" at bounding box center [719, 238] width 19 height 52
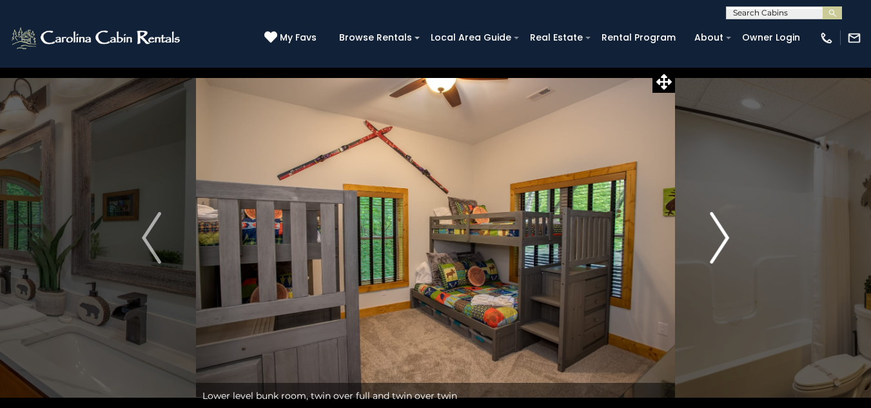
click at [722, 238] on img "Next" at bounding box center [719, 238] width 19 height 52
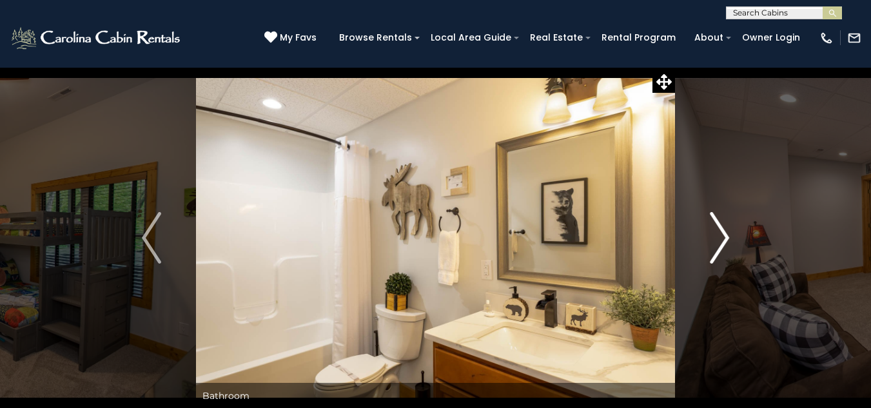
click at [722, 238] on img "Next" at bounding box center [719, 238] width 19 height 52
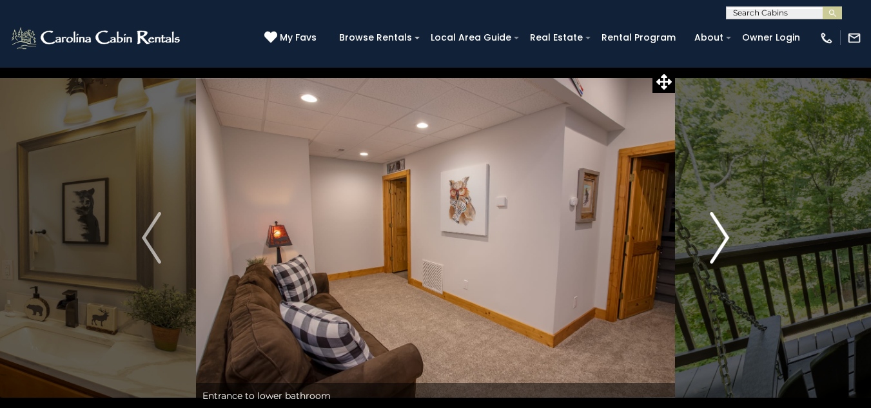
click at [722, 238] on img "Next" at bounding box center [719, 238] width 19 height 52
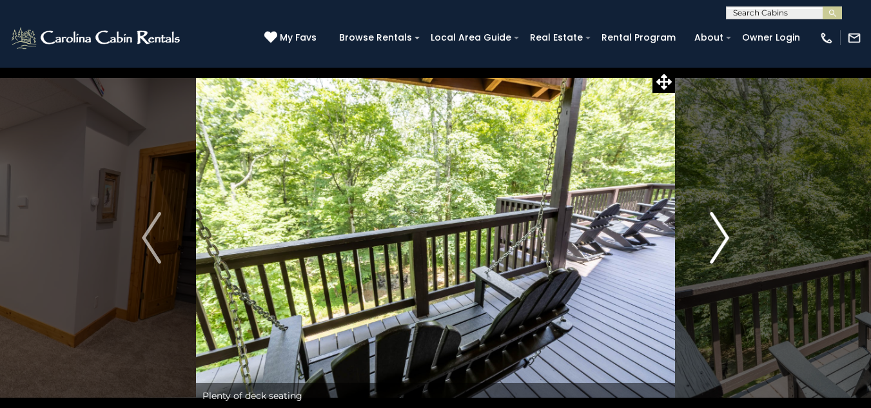
click at [722, 238] on img "Next" at bounding box center [719, 238] width 19 height 52
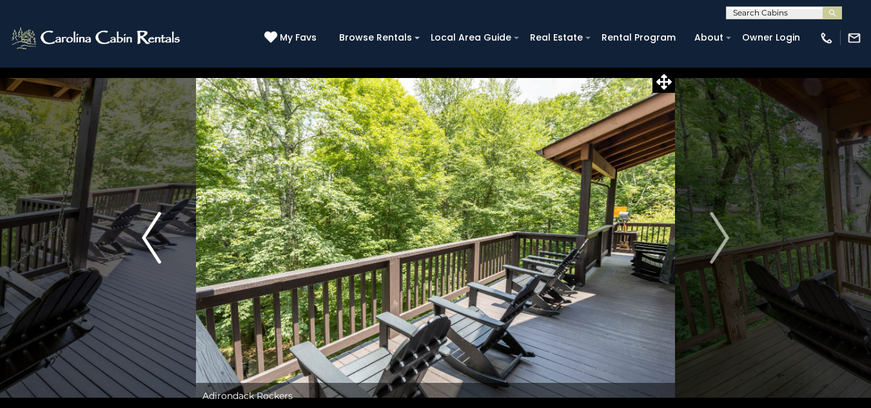
click at [146, 234] on img "Previous" at bounding box center [151, 238] width 19 height 52
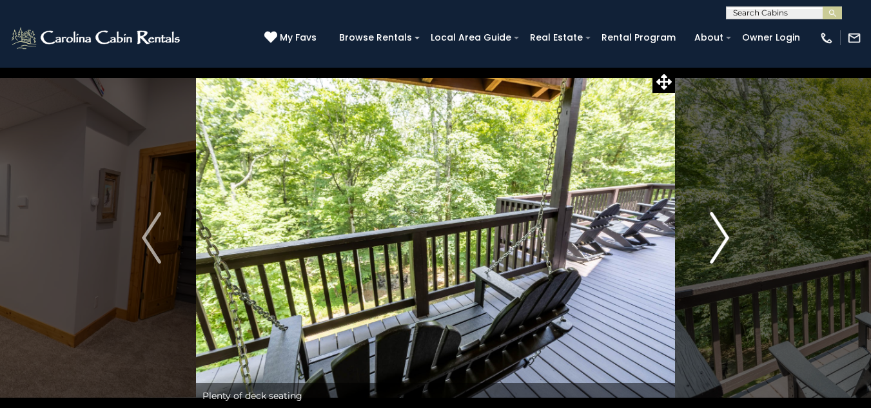
click at [724, 246] on img "Next" at bounding box center [719, 238] width 19 height 52
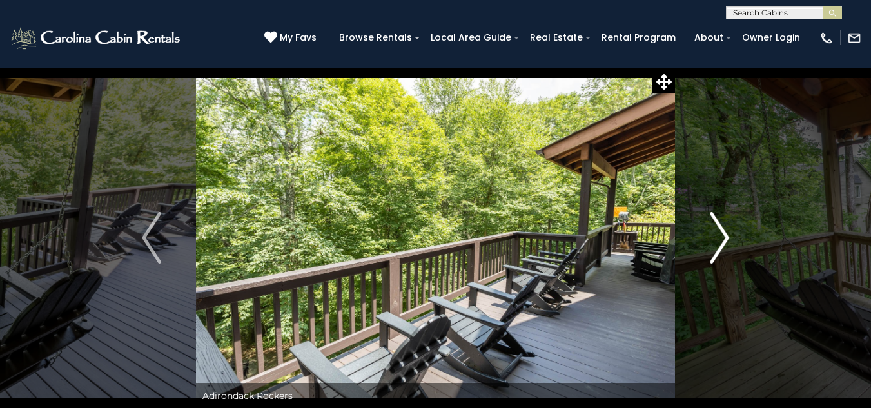
click at [724, 246] on img "Next" at bounding box center [719, 238] width 19 height 52
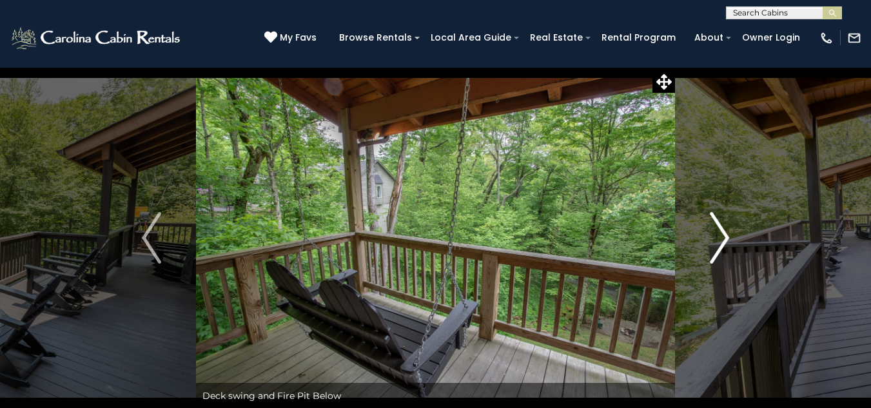
click at [724, 246] on img "Next" at bounding box center [719, 238] width 19 height 52
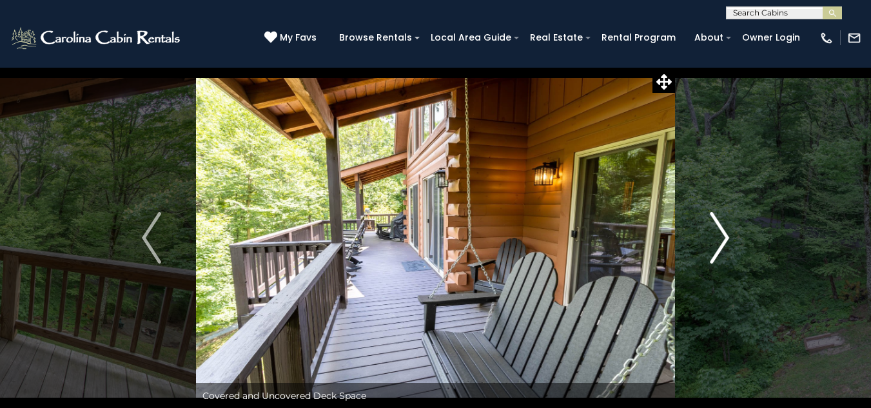
click at [724, 246] on img "Next" at bounding box center [719, 238] width 19 height 52
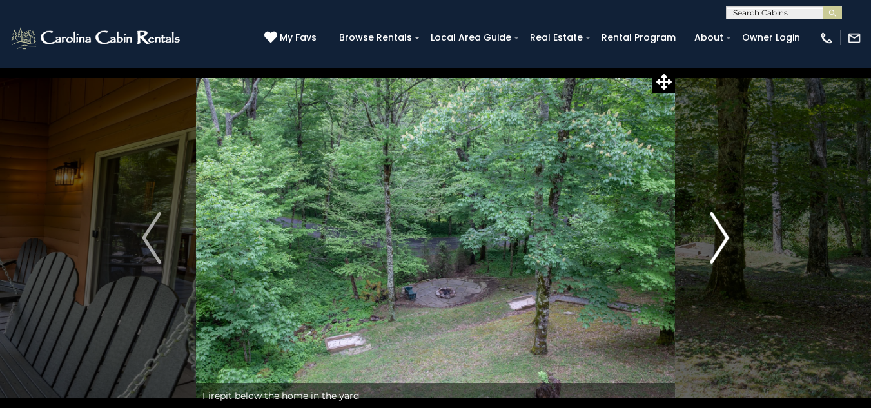
click at [724, 246] on img "Next" at bounding box center [719, 238] width 19 height 52
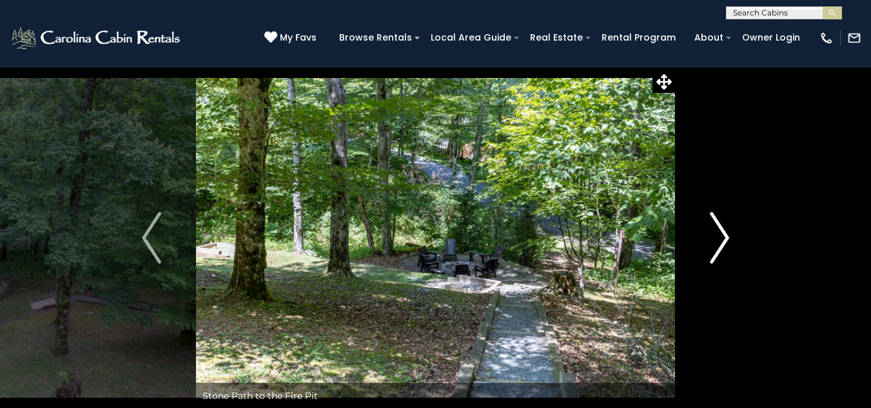
click at [724, 246] on img "Next" at bounding box center [719, 238] width 19 height 52
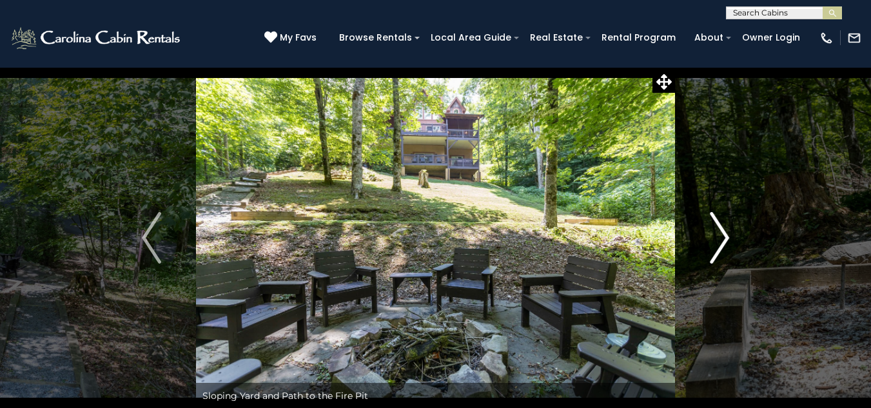
click at [724, 246] on img "Next" at bounding box center [719, 238] width 19 height 52
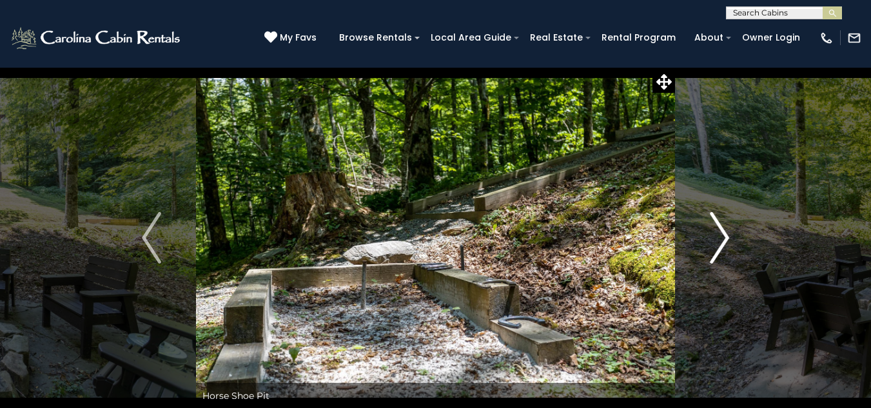
click at [724, 246] on img "Next" at bounding box center [719, 238] width 19 height 52
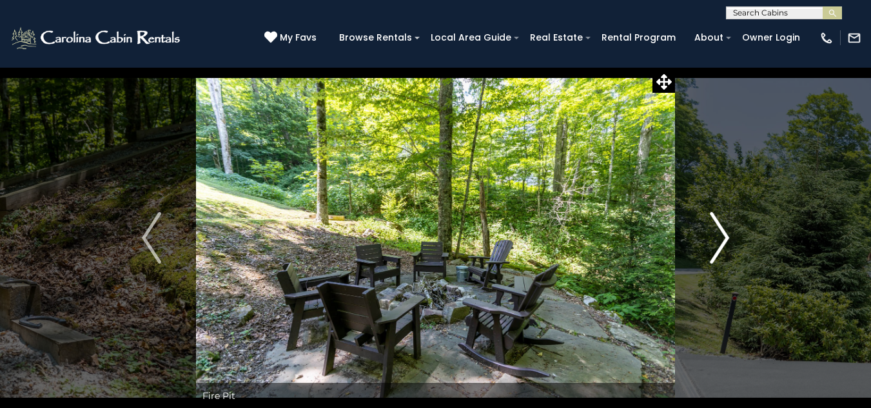
click at [724, 246] on img "Next" at bounding box center [719, 238] width 19 height 52
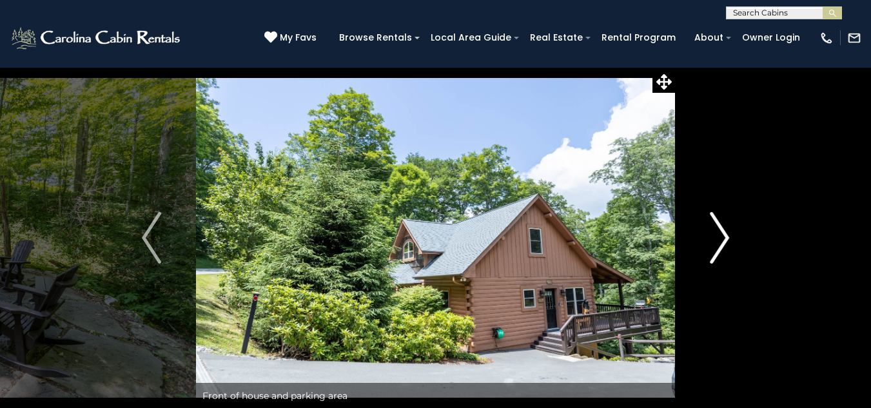
click at [724, 246] on img "Next" at bounding box center [719, 238] width 19 height 52
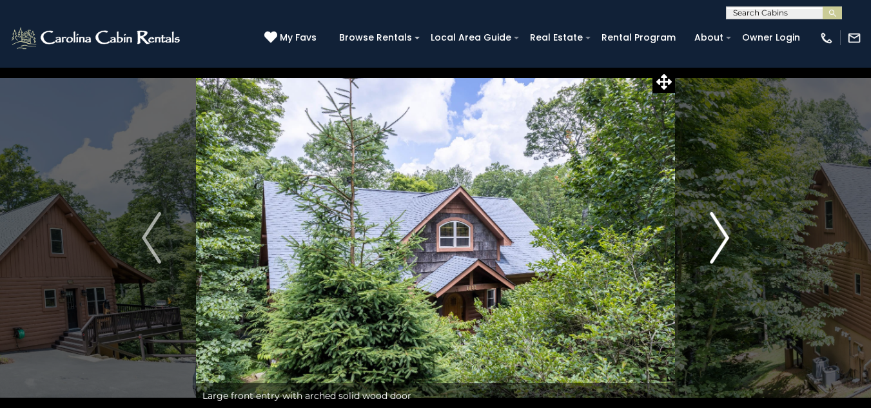
click at [724, 246] on img "Next" at bounding box center [719, 238] width 19 height 52
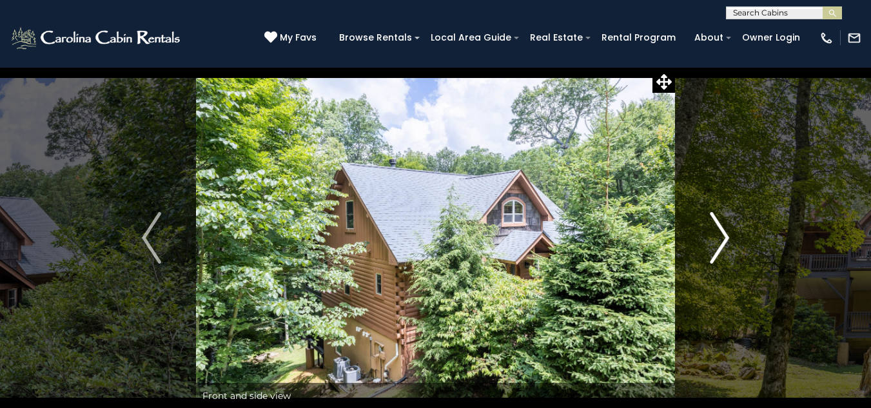
click at [724, 246] on img "Next" at bounding box center [719, 238] width 19 height 52
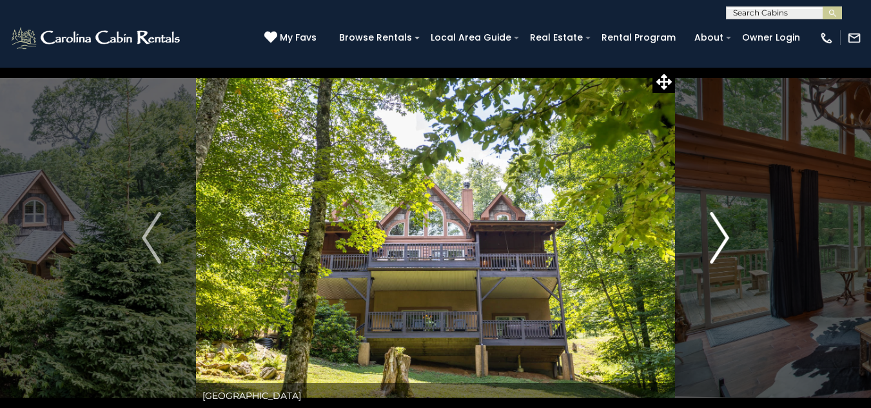
click at [724, 246] on img "Next" at bounding box center [719, 238] width 19 height 52
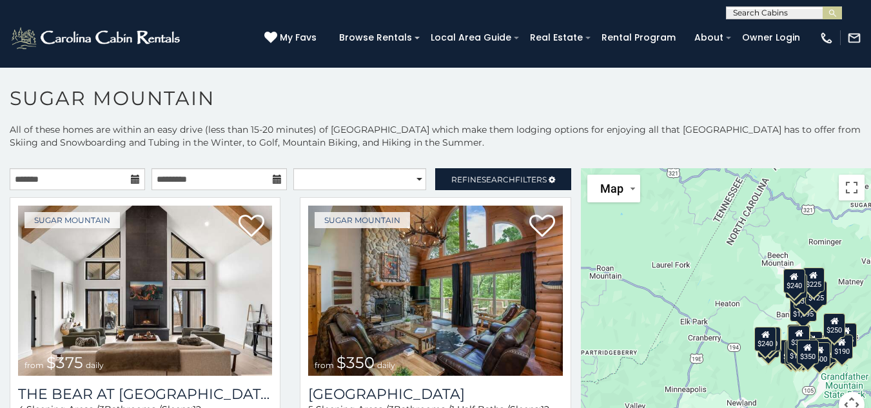
click at [784, 358] on div "$155" at bounding box center [795, 352] width 22 height 24
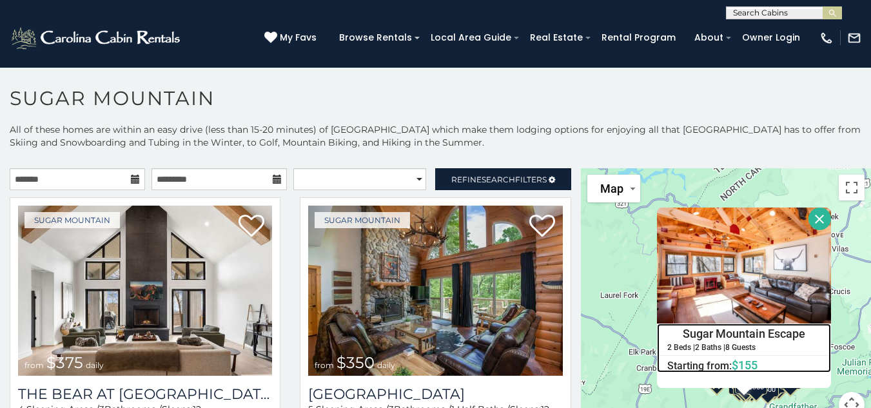
click at [780, 358] on div "Sugar Mountain Escape 2 Beds | 2 Baths | 8 Guests Distance from your point: %di…" at bounding box center [744, 348] width 174 height 49
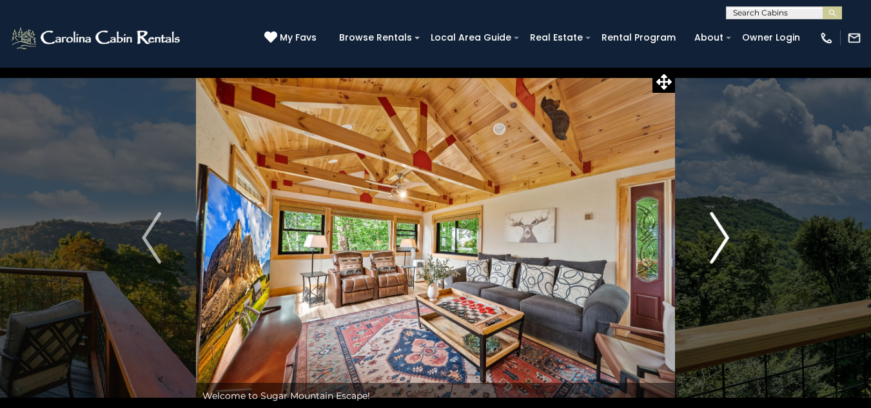
click at [724, 238] on img "Next" at bounding box center [719, 238] width 19 height 52
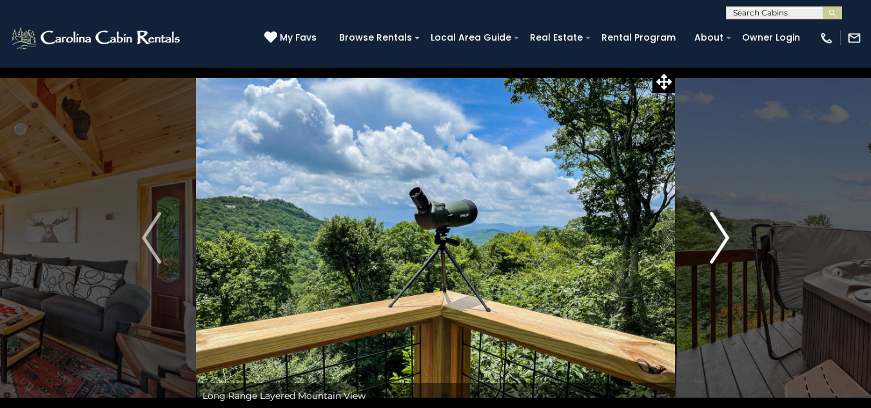
click at [724, 238] on img "Next" at bounding box center [719, 238] width 19 height 52
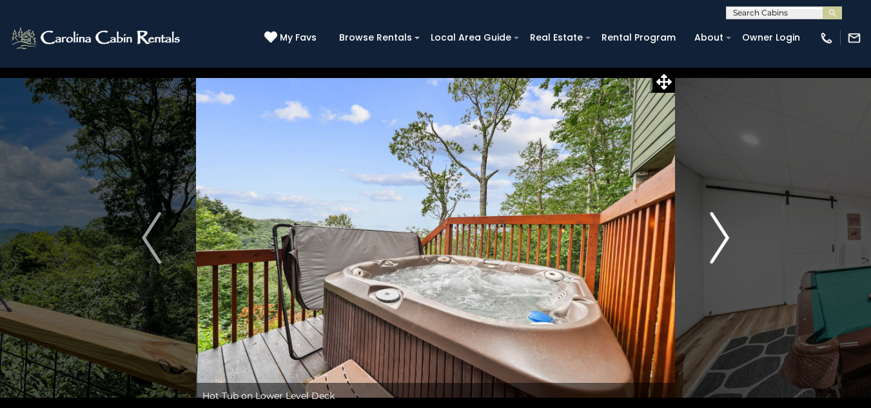
click at [724, 238] on img "Next" at bounding box center [719, 238] width 19 height 52
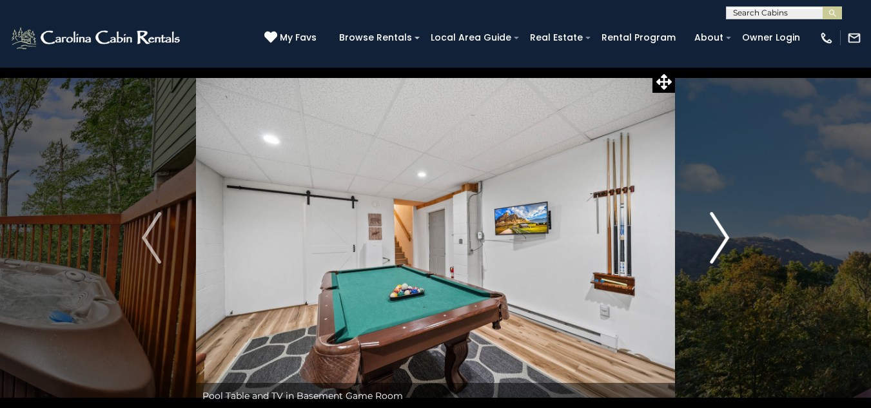
click at [724, 238] on img "Next" at bounding box center [719, 238] width 19 height 52
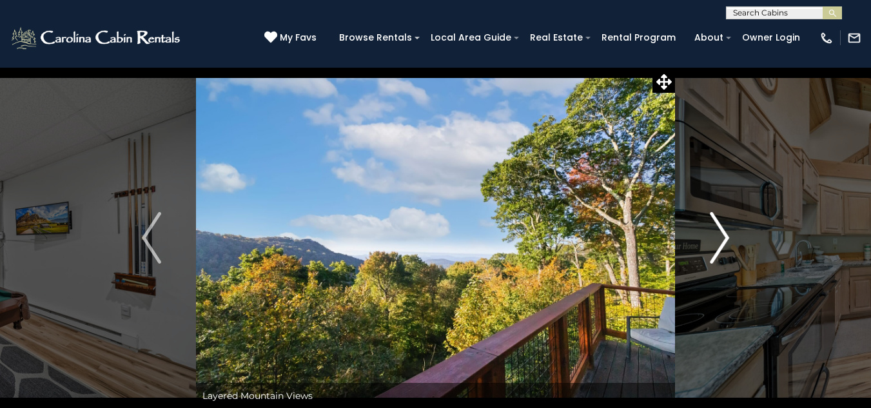
click at [724, 238] on img "Next" at bounding box center [719, 238] width 19 height 52
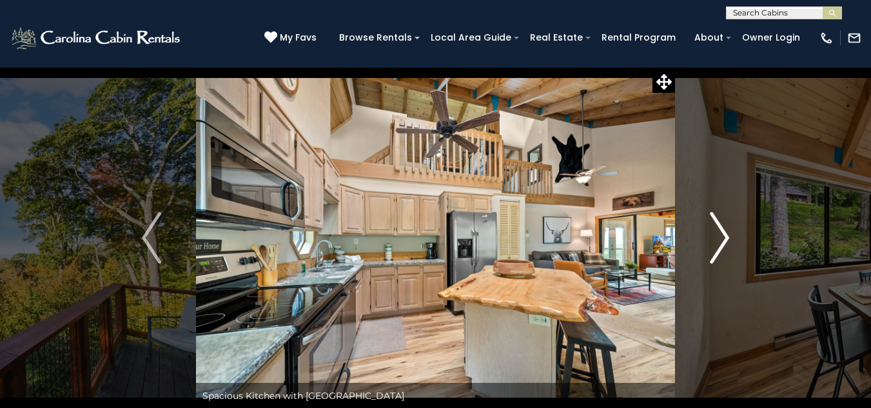
click at [724, 238] on img "Next" at bounding box center [719, 238] width 19 height 52
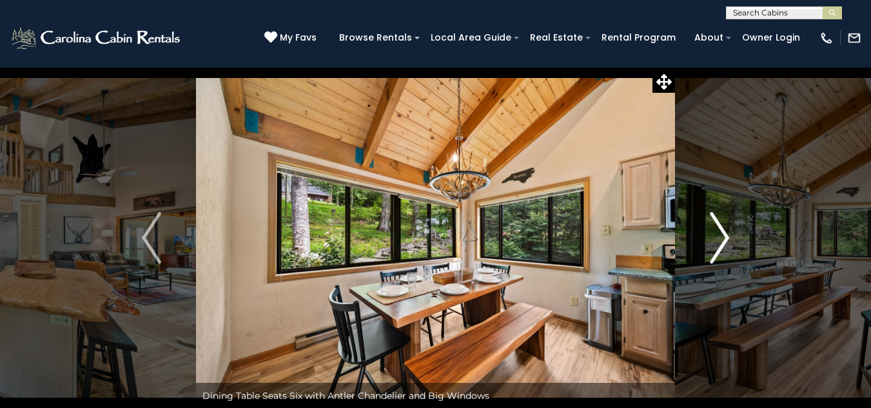
click at [724, 238] on img "Next" at bounding box center [719, 238] width 19 height 52
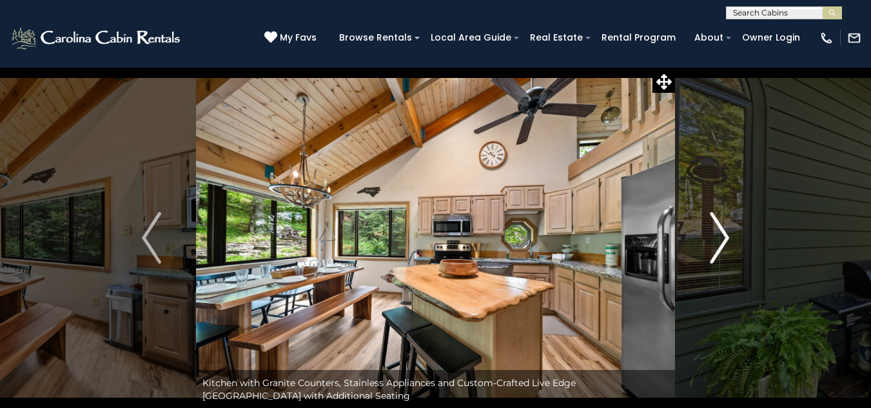
click at [724, 238] on img "Next" at bounding box center [719, 238] width 19 height 52
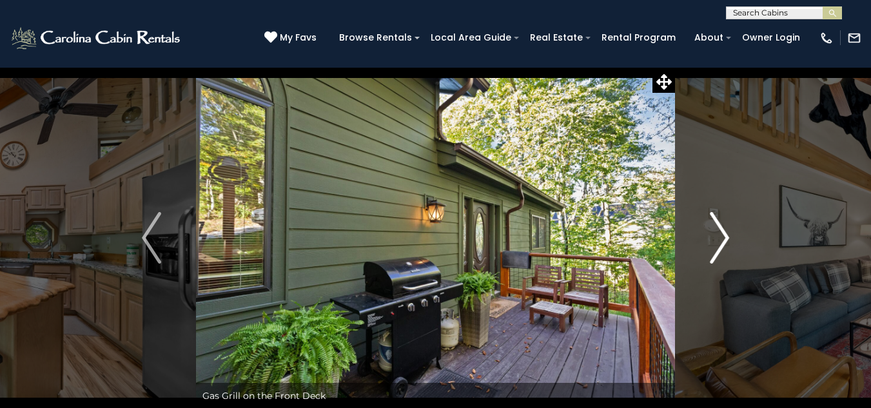
click at [724, 238] on img "Next" at bounding box center [719, 238] width 19 height 52
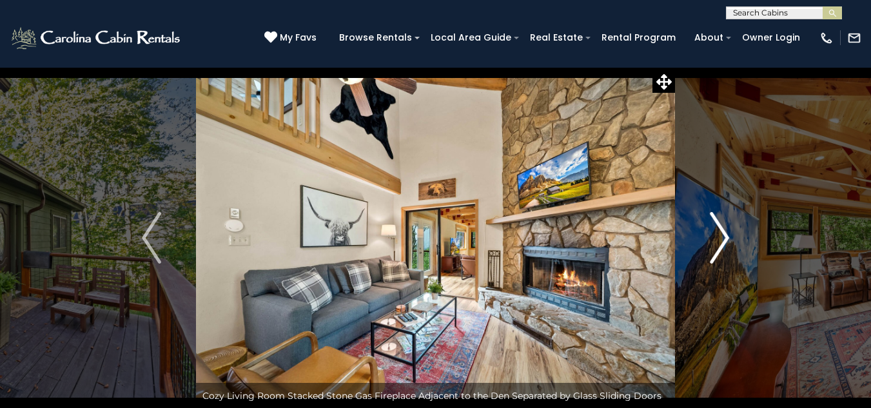
click at [724, 238] on img "Next" at bounding box center [719, 238] width 19 height 52
